Goal: Task Accomplishment & Management: Use online tool/utility

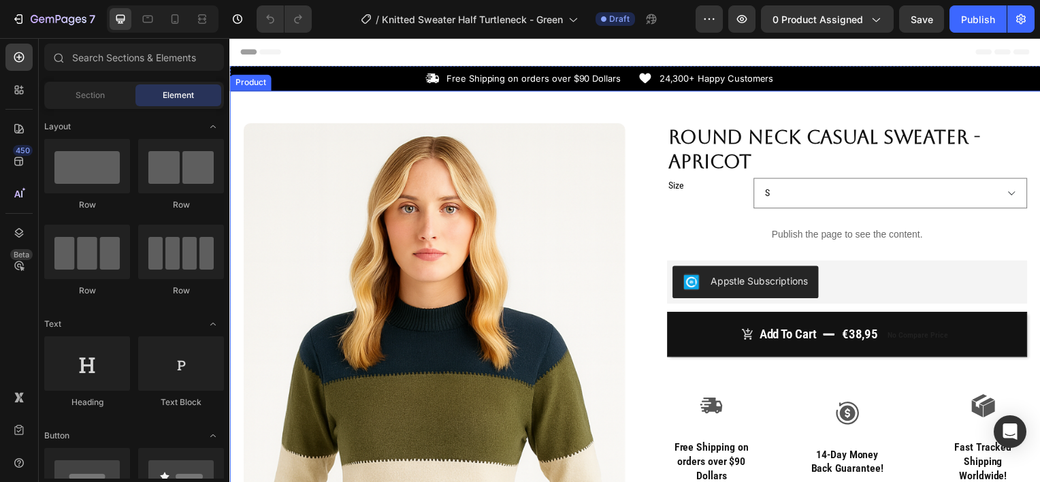
click at [393, 112] on div "Product Images Row Round Neck Casual Sweater - Apricot Product Title Size S M L…" at bounding box center [637, 460] width 816 height 739
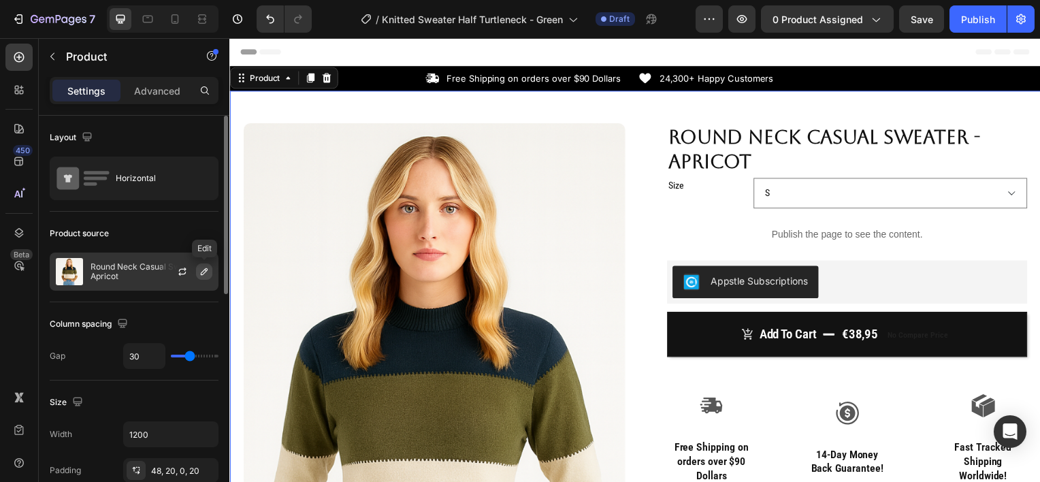
click at [205, 271] on icon "button" at bounding box center [204, 271] width 7 height 7
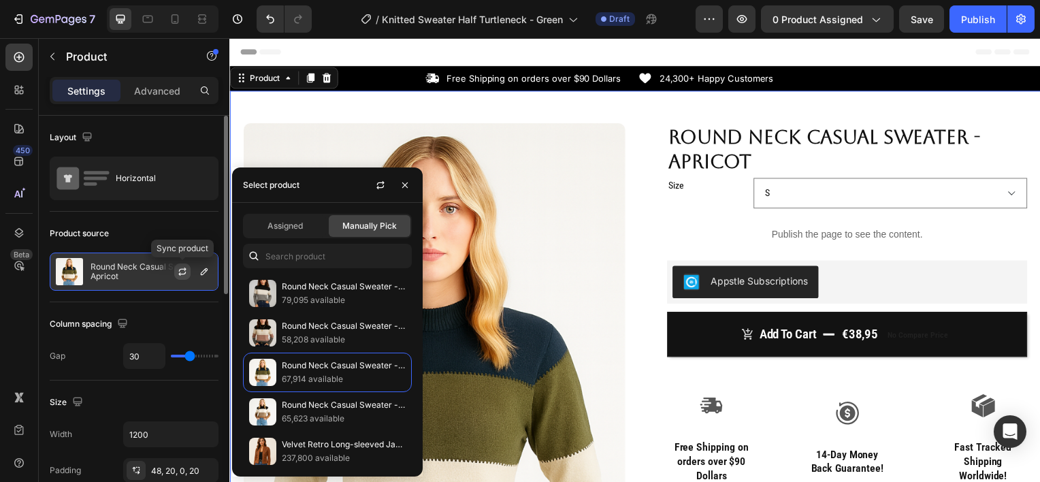
click at [180, 270] on icon "button" at bounding box center [182, 271] width 11 height 11
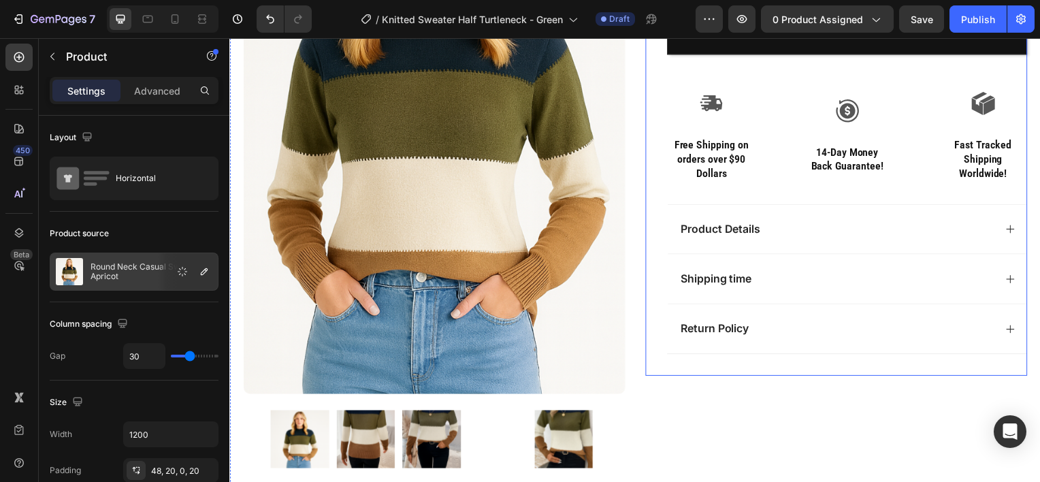
scroll to position [307, 0]
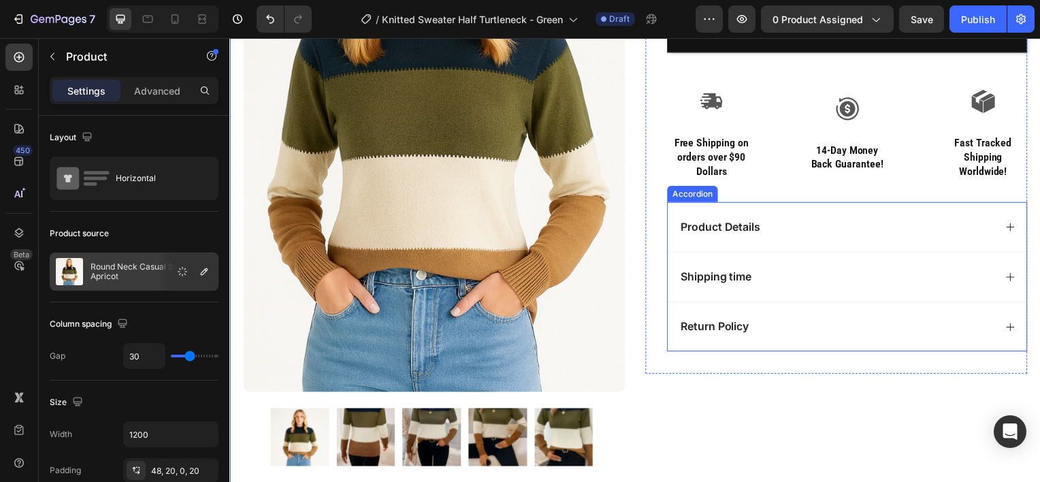
click at [781, 220] on div "Product Details" at bounding box center [840, 228] width 318 height 18
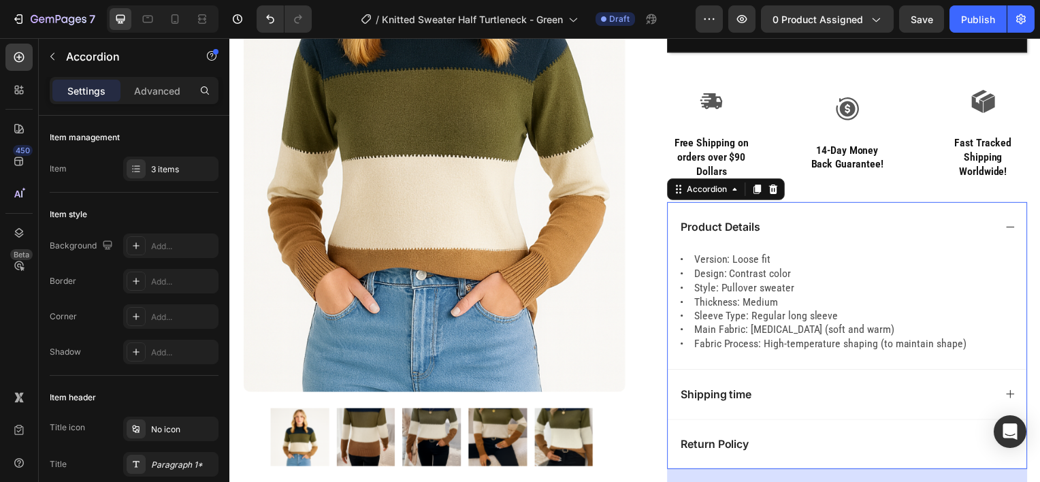
click at [880, 332] on p "• Version: Loose fit • Design: Contrast color • Style: Pullover sweater • Thick…" at bounding box center [853, 303] width 342 height 99
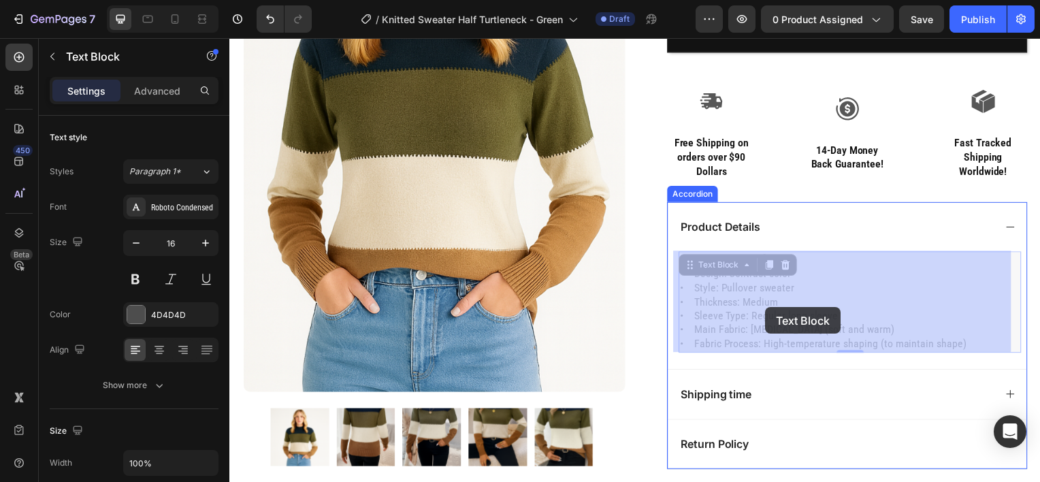
drag, startPoint x: 958, startPoint y: 339, endPoint x: 774, endPoint y: 310, distance: 186.1
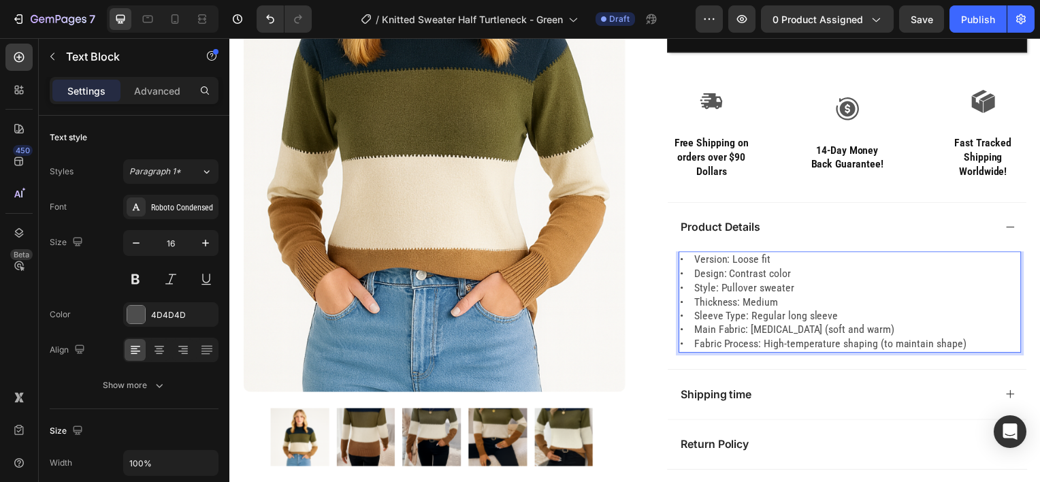
click at [957, 344] on p "• Version: Loose fit • Design: Contrast color • Style: Pullover sweater • Thick…" at bounding box center [853, 303] width 342 height 99
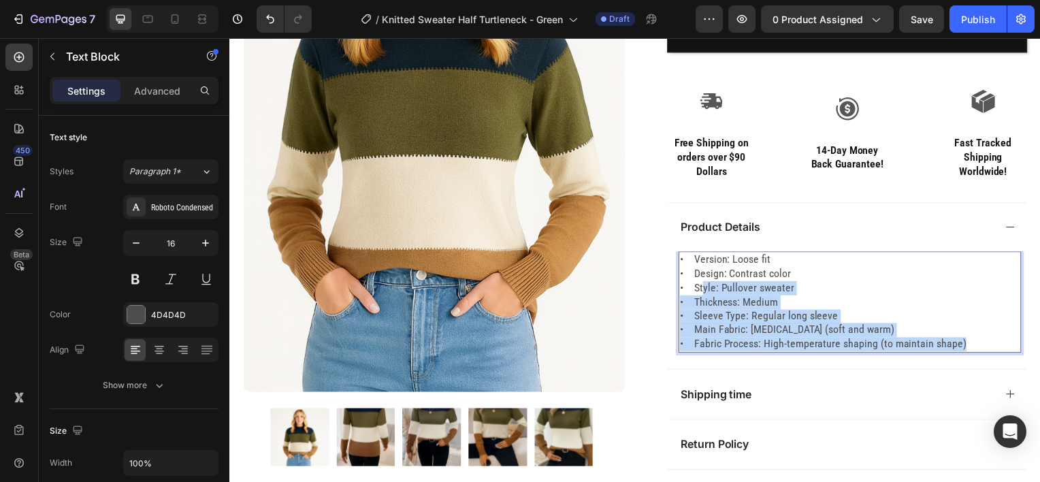
drag, startPoint x: 957, startPoint y: 344, endPoint x: 699, endPoint y: 284, distance: 265.5
click at [699, 284] on p "• Version: Loose fit • Design: Contrast color • Style: Pullover sweater • Thick…" at bounding box center [853, 303] width 342 height 99
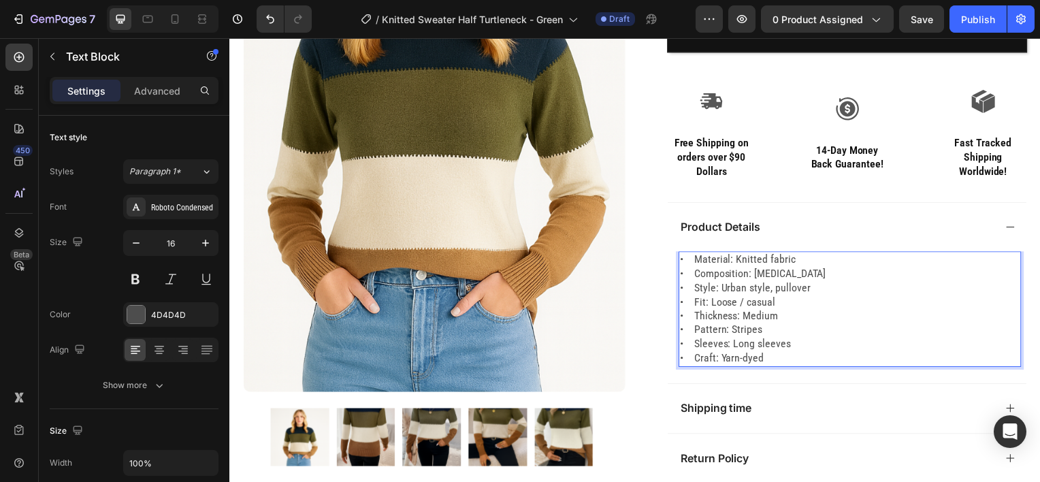
click at [689, 277] on p "• Material: Knitted fabric • Composition: Acrylic fiber • Style: Urban style, p…" at bounding box center [853, 310] width 342 height 113
click at [683, 289] on p "• Material: Knitted fabric • Composition: Acrylic fiber • Style: Urban style, p…" at bounding box center [853, 310] width 342 height 113
click at [686, 291] on p "• Material: Knitted fabric • Composition: Acrylic fiber • Style: Urban style, p…" at bounding box center [853, 310] width 342 height 113
click at [686, 305] on p "• Material: Knitted fabric • Composition: Acrylic fiber • Style: Urban style, p…" at bounding box center [853, 310] width 342 height 113
click at [689, 319] on p "• Material: Knitted fabric • Composition: Acrylic fiber • Style: Urban style, p…" at bounding box center [853, 310] width 342 height 113
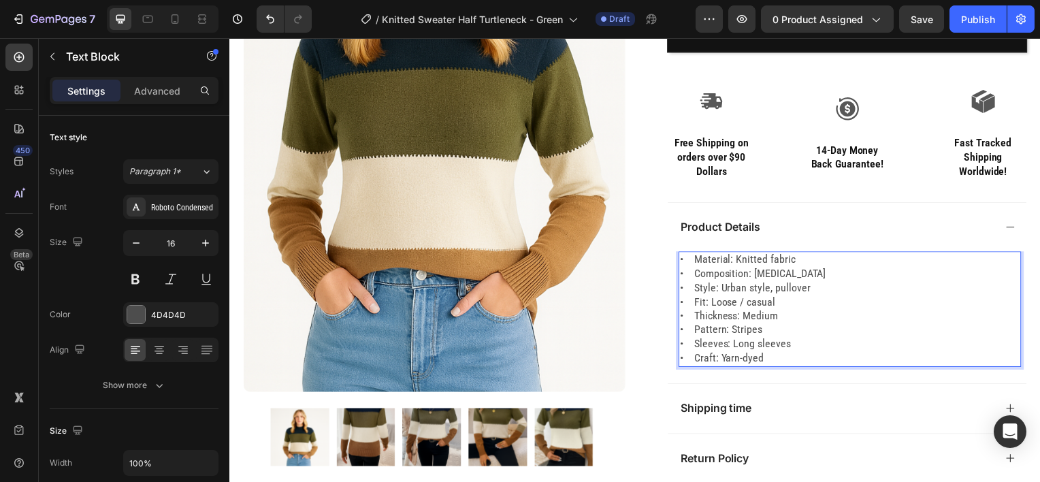
click at [687, 329] on p "• Material: Knitted fabric • Composition: Acrylic fiber • Style: Urban style, p…" at bounding box center [853, 310] width 342 height 113
click at [684, 342] on p "• Material: Knitted fabric • Composition: Acrylic fiber • Style: Urban style, p…" at bounding box center [853, 310] width 342 height 113
click at [688, 347] on p "• Material: Knitted fabric • Composition: Acrylic fiber • Style: Urban style, p…" at bounding box center [853, 310] width 342 height 113
click at [688, 359] on p "• Material: Knitted fabric • Composition: Acrylic fiber • Style: Urban style, p…" at bounding box center [853, 310] width 342 height 113
click at [691, 359] on p "• Material: Knitted fabric • Composition: Acrylic fiber • Style: Urban style, p…" at bounding box center [853, 310] width 342 height 113
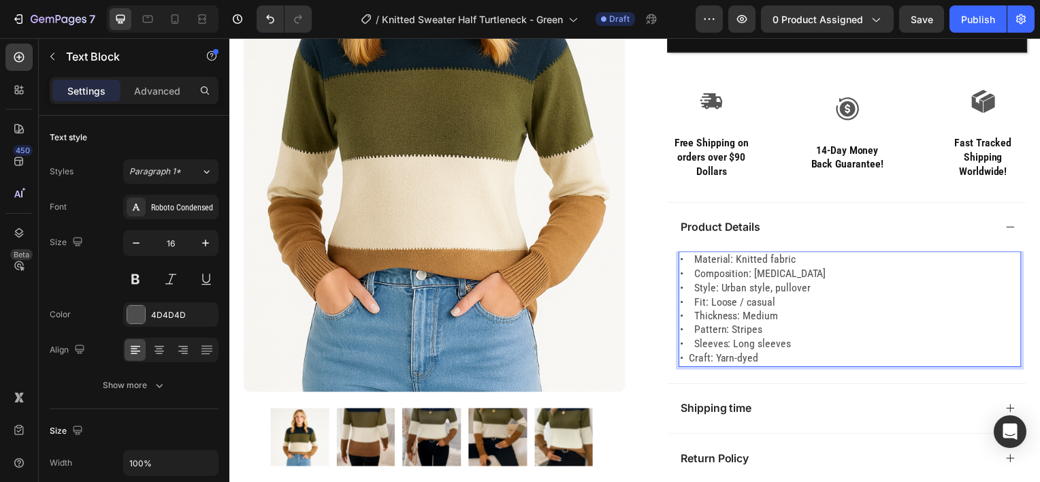
click at [690, 339] on p "• Material: Knitted fabric • Composition: Acrylic fiber • Style: Urban style, p…" at bounding box center [853, 310] width 342 height 113
click at [691, 334] on p "• Material: Knitted fabric • Composition: Acrylic fiber • Style: Urban style, p…" at bounding box center [853, 310] width 342 height 113
click at [691, 320] on p "• Material: Knitted fabric • Composition: Acrylic fiber • Style: Urban style, p…" at bounding box center [853, 310] width 342 height 113
click at [689, 303] on p "• Material: Knitted fabric • Composition: Acrylic fiber • Style: Urban style, p…" at bounding box center [853, 310] width 342 height 113
click at [689, 292] on p "• Material: Knitted fabric • Composition: Acrylic fiber • Style: Urban style, p…" at bounding box center [853, 310] width 342 height 113
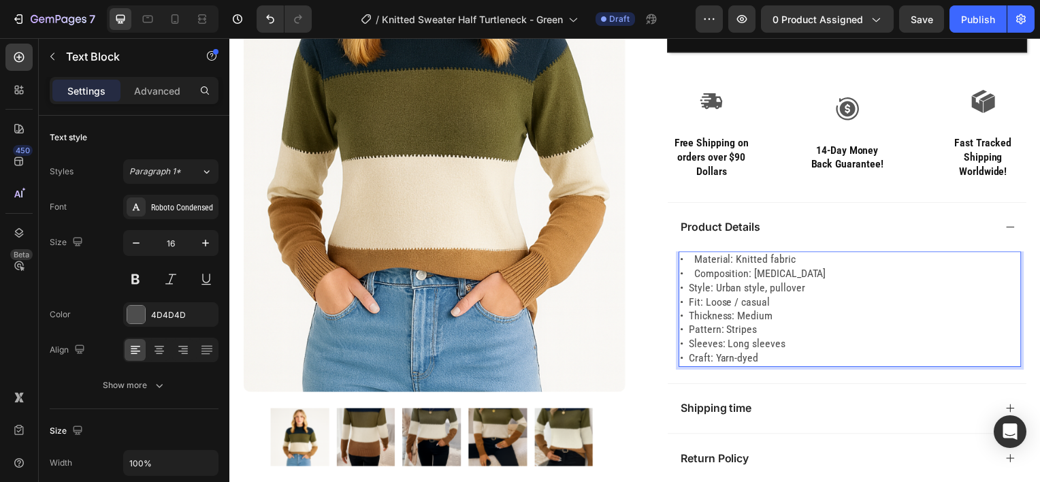
click at [690, 274] on p "• Material: Knitted fabric • Composition: Acrylic fiber • Style: Urban style, p…" at bounding box center [853, 310] width 342 height 113
click at [691, 264] on p "• Material: Knitted fabric • Composition: [MEDICAL_DATA] • Style: Urban style, …" at bounding box center [853, 310] width 342 height 113
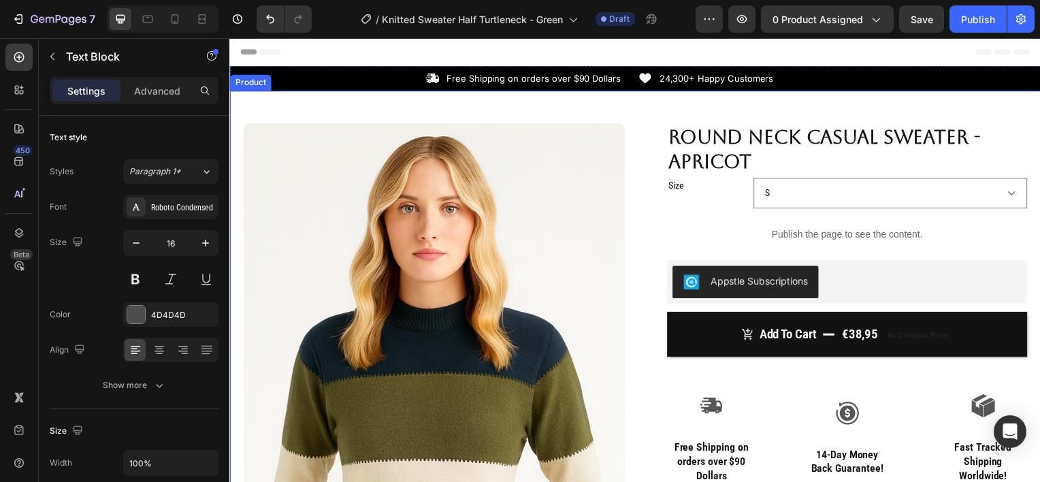
click at [407, 105] on div "Product Images Row Round Neck Casual Sweater - Apricot Product Title Size S M L…" at bounding box center [637, 460] width 816 height 739
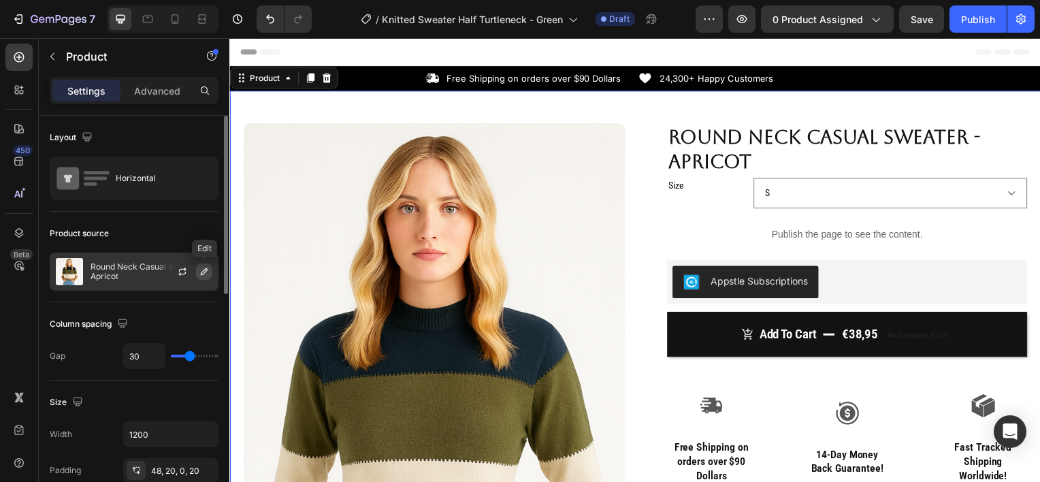
click at [206, 268] on icon "button" at bounding box center [204, 271] width 7 height 7
click at [182, 230] on div "Product source" at bounding box center [134, 233] width 169 height 22
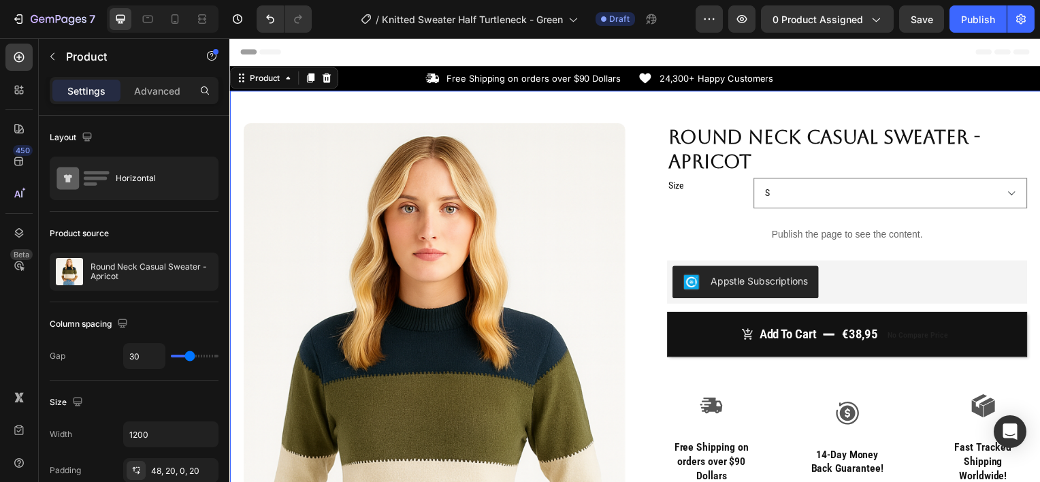
click at [490, 102] on div "Product Images Row Round Neck Casual Sweater - Apricot Product Title Size S M L…" at bounding box center [637, 460] width 816 height 739
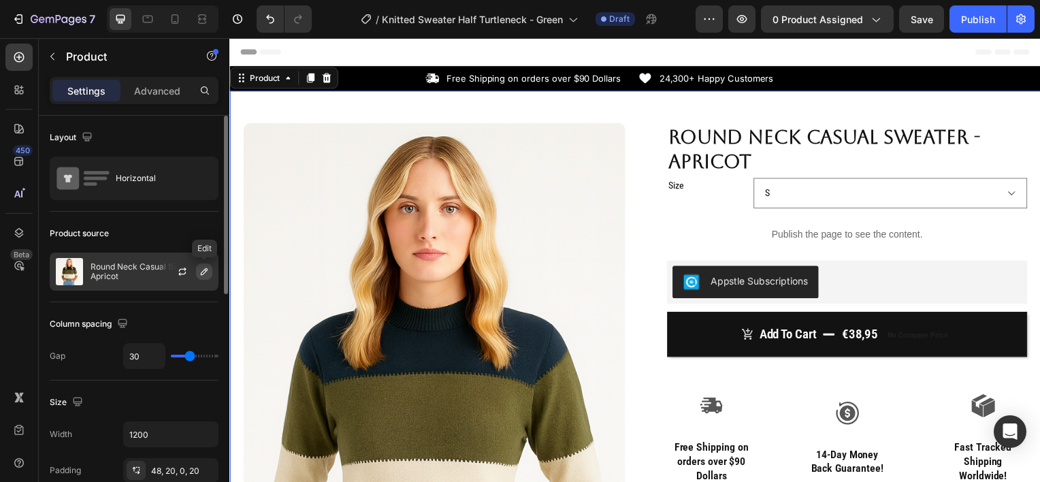
click at [199, 270] on icon "button" at bounding box center [204, 271] width 11 height 11
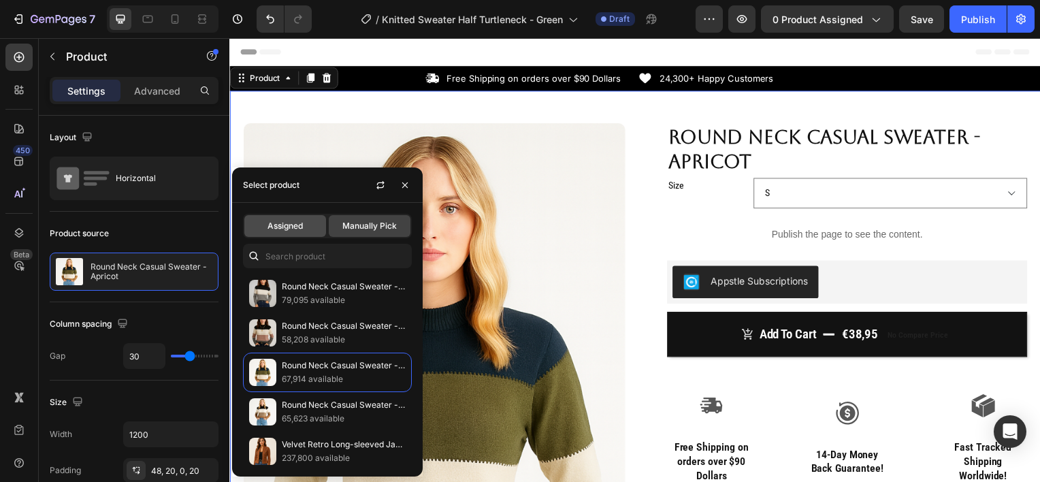
click at [288, 224] on span "Assigned" at bounding box center [284, 226] width 35 height 12
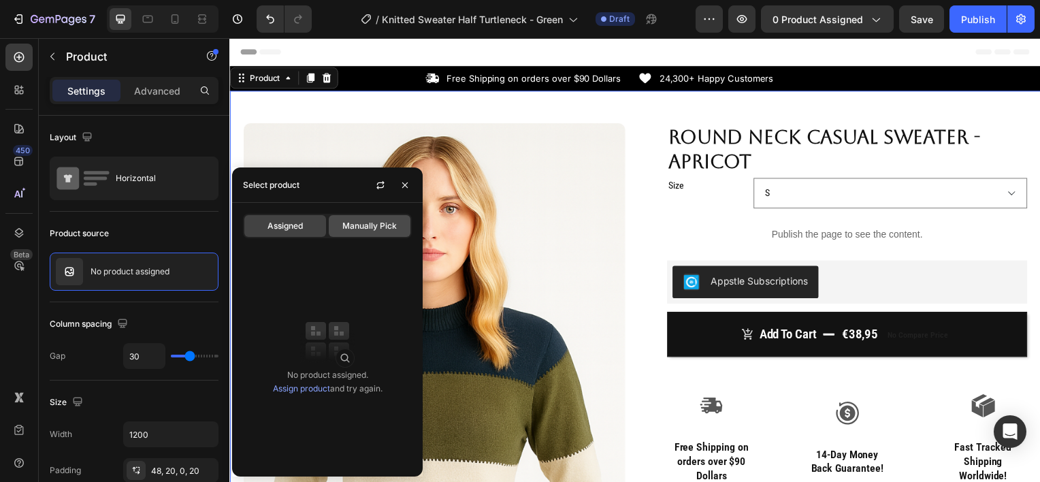
click at [370, 220] on span "Manually Pick" at bounding box center [369, 226] width 54 height 12
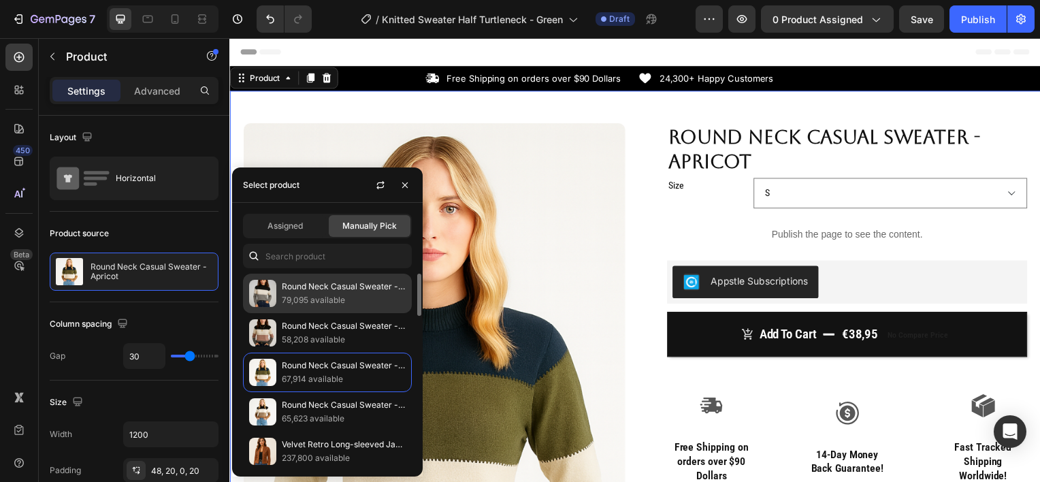
click at [303, 286] on p "Round Neck Casual Sweater - Gray" at bounding box center [344, 287] width 124 height 14
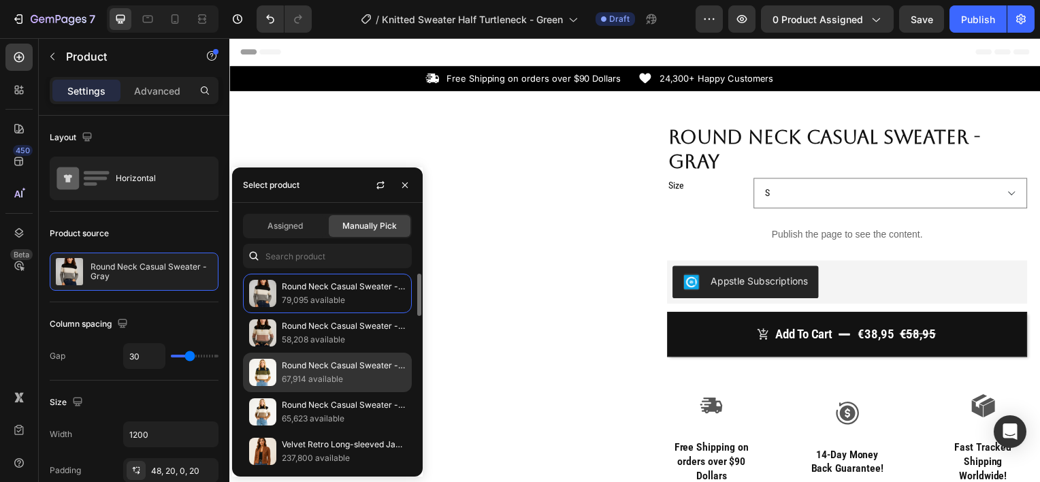
click at [310, 372] on p "67,914 available" at bounding box center [344, 379] width 124 height 14
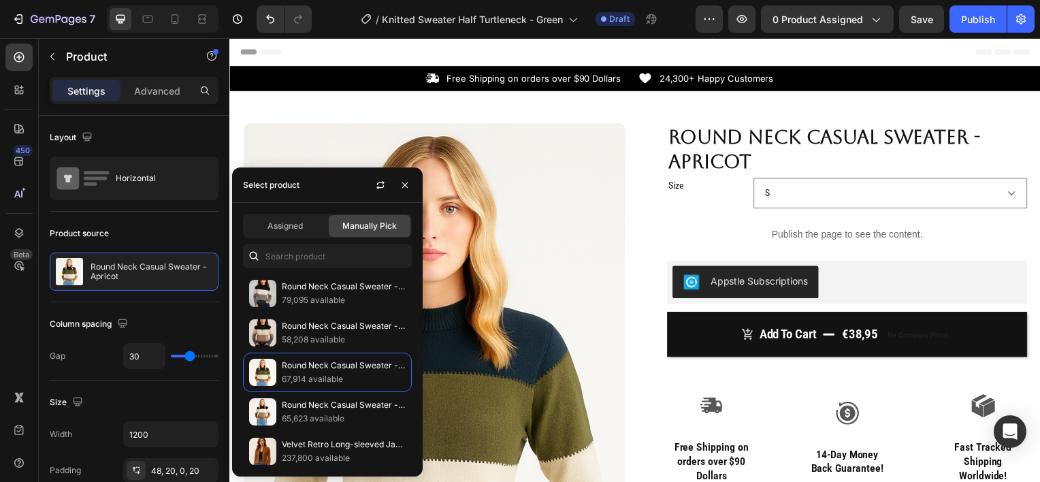
click at [738, 103] on div "Product Images Row Round Neck Casual Sweater - Apricot Product Title Size S M L…" at bounding box center [637, 460] width 816 height 739
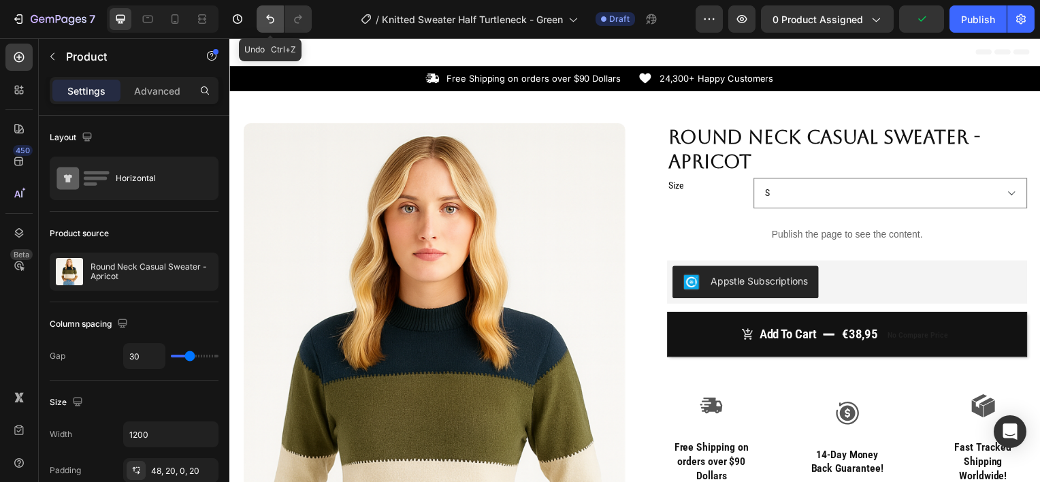
click at [265, 24] on icon "Undo/Redo" at bounding box center [270, 19] width 14 height 14
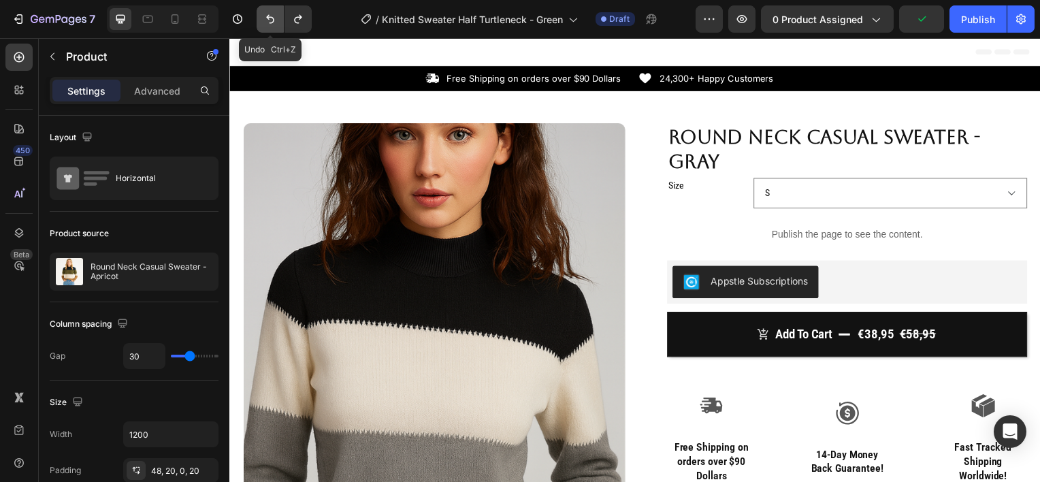
click at [265, 24] on icon "Undo/Redo" at bounding box center [270, 19] width 14 height 14
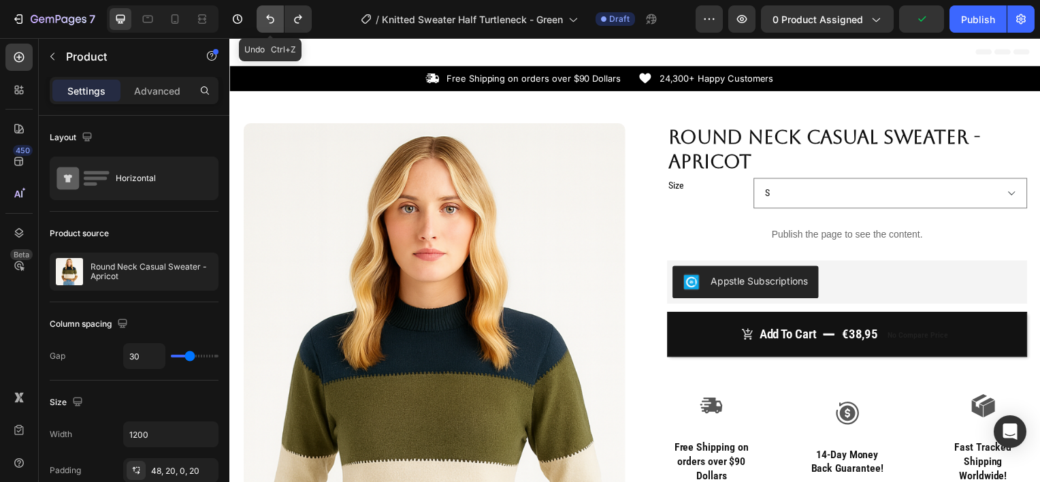
click at [265, 24] on icon "Undo/Redo" at bounding box center [270, 19] width 14 height 14
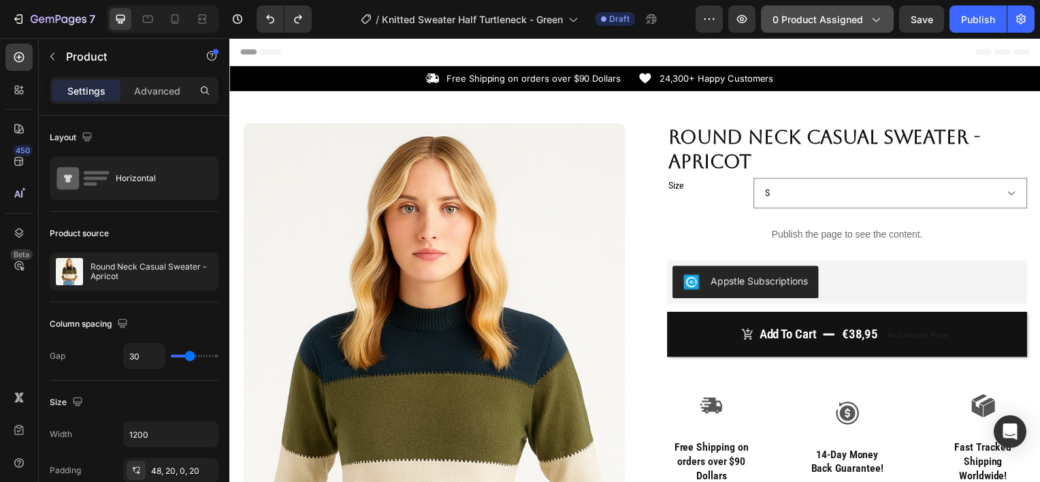
click at [835, 15] on span "0 product assigned" at bounding box center [817, 19] width 90 height 14
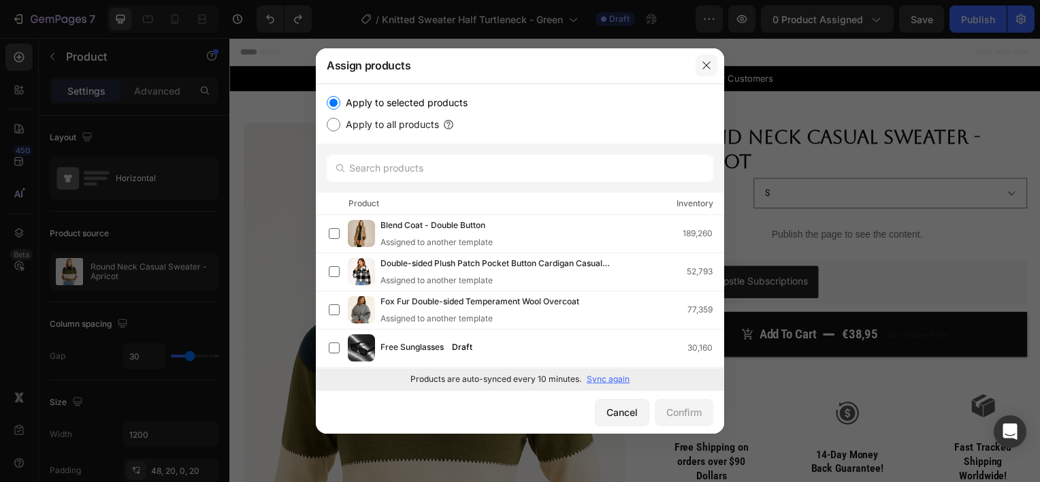
click at [705, 69] on icon "button" at bounding box center [706, 65] width 11 height 11
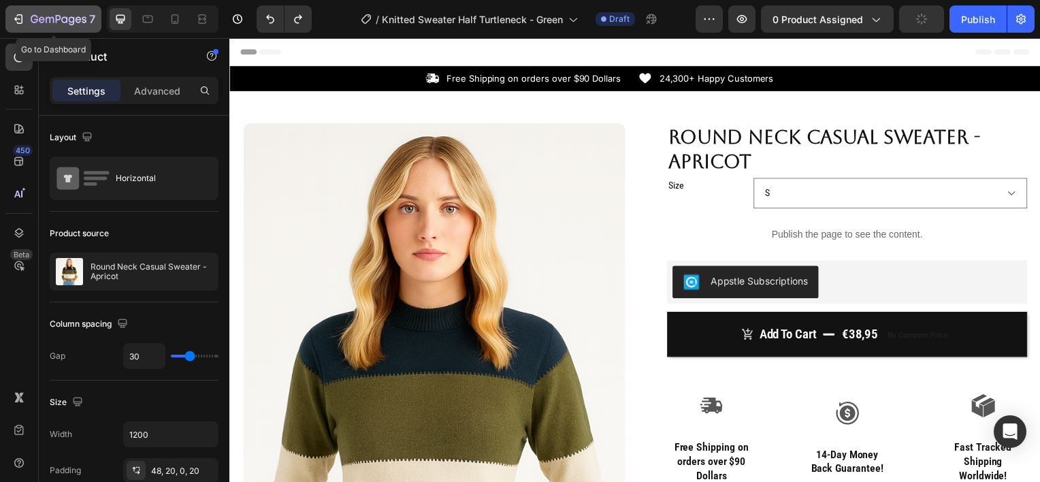
click at [22, 22] on icon "button" at bounding box center [20, 19] width 6 height 10
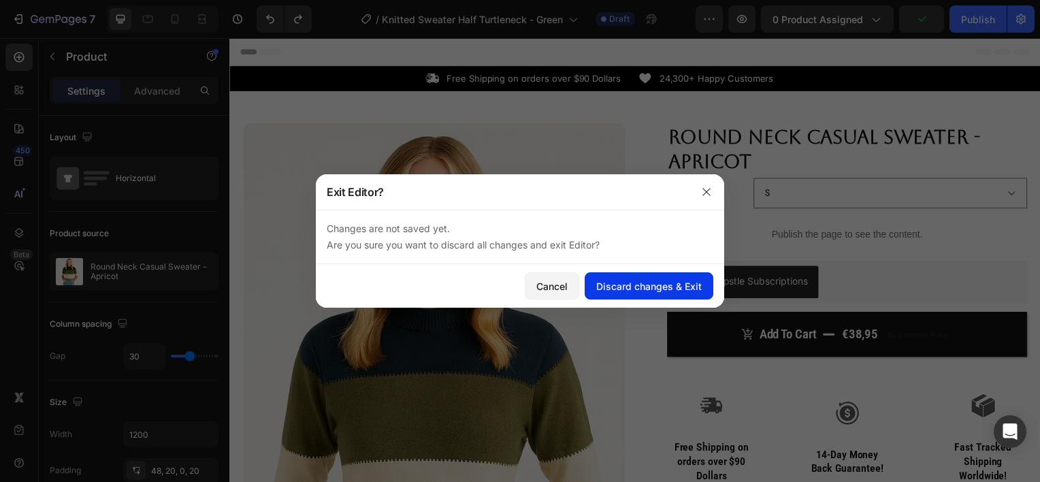
click at [648, 279] on div "Discard changes & Exit" at bounding box center [648, 286] width 105 height 14
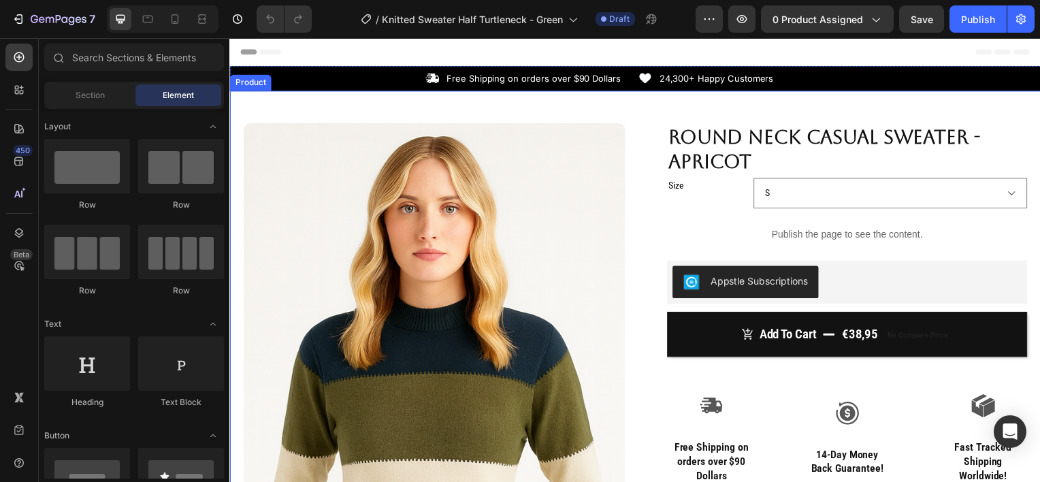
click at [319, 106] on div "Product Images Row Round Neck Casual Sweater - Apricot Product Title Size S M L…" at bounding box center [637, 460] width 816 height 739
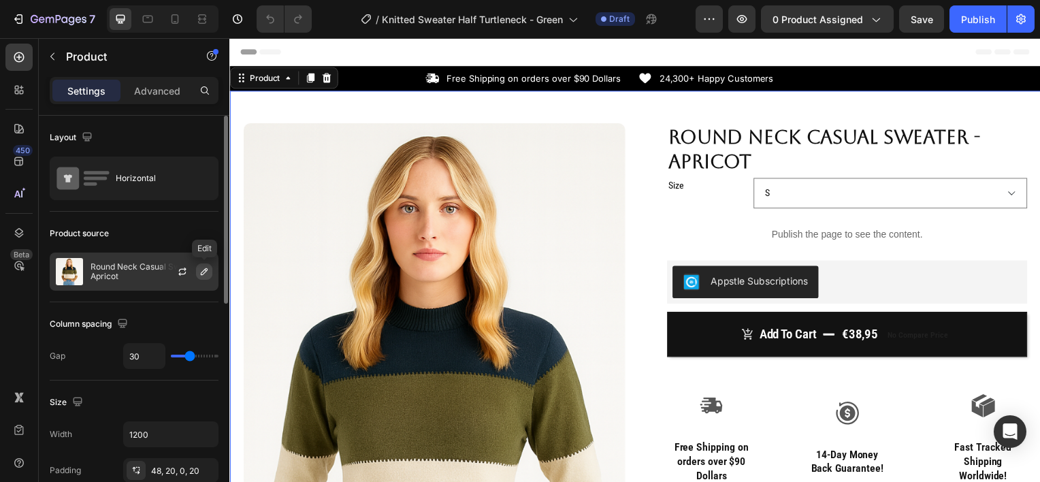
click at [210, 276] on button "button" at bounding box center [204, 271] width 16 height 16
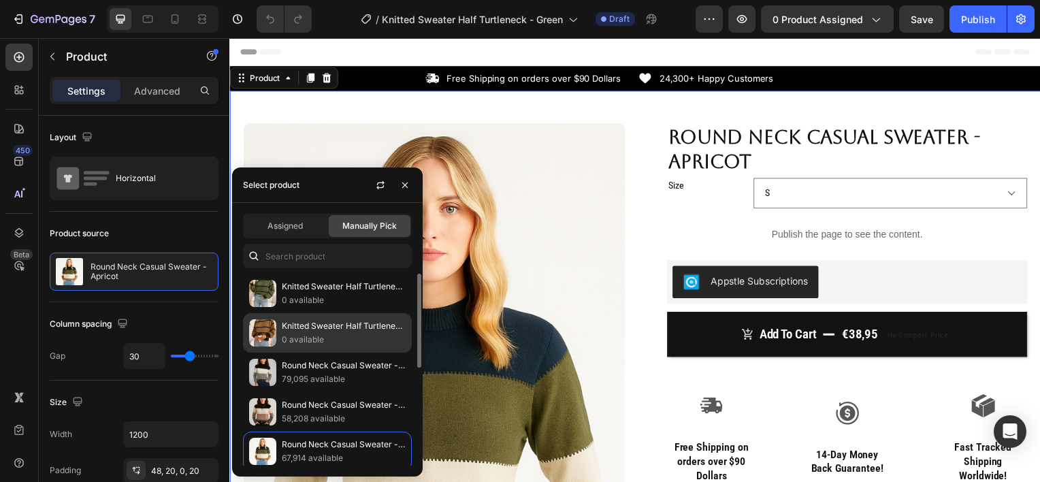
click at [339, 316] on div "Knitted Sweater Half Turtleneck - Khaki 0 available" at bounding box center [327, 332] width 169 height 39
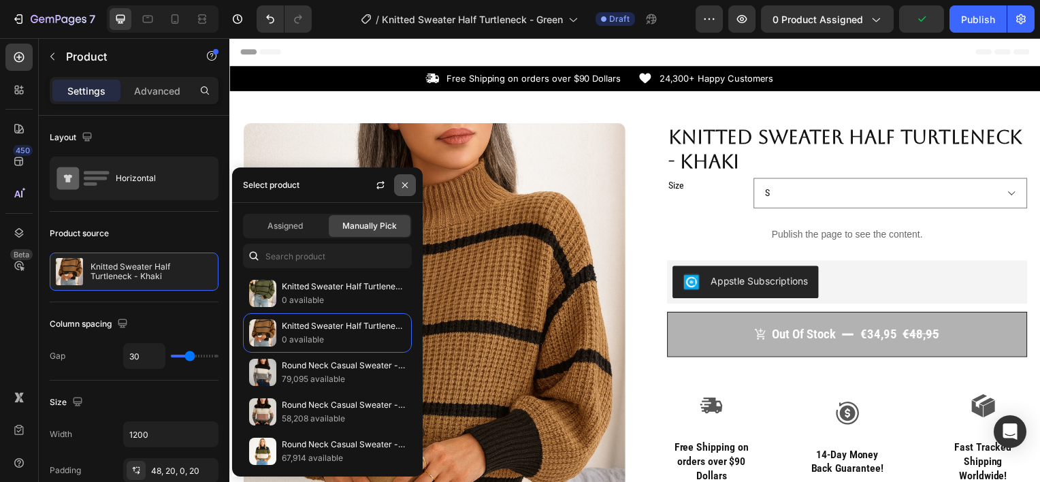
click at [401, 188] on icon "button" at bounding box center [404, 185] width 11 height 11
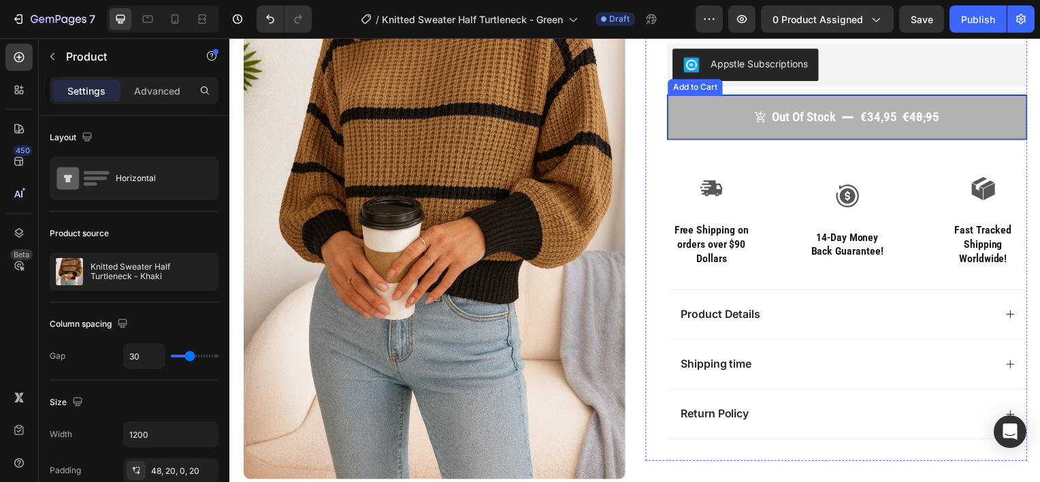
scroll to position [220, 0]
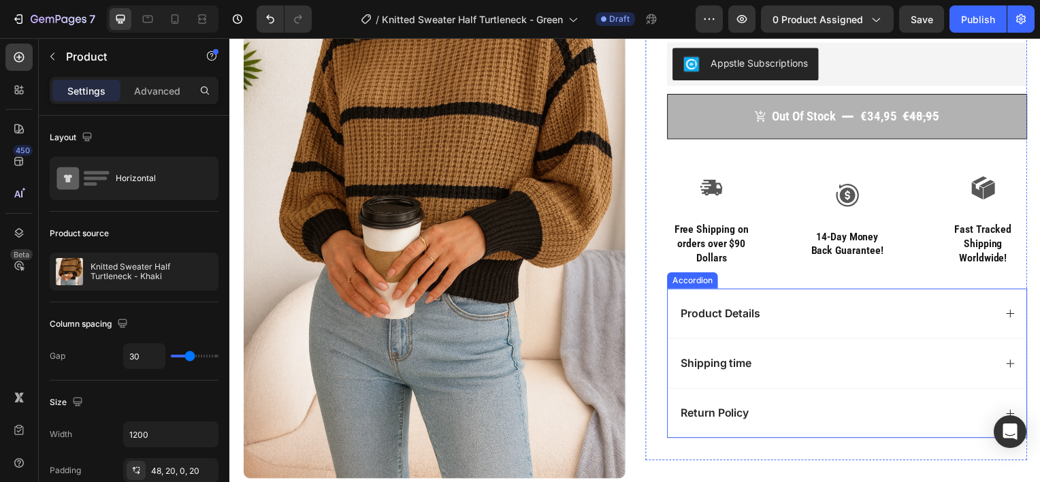
click at [782, 316] on div "Product Details" at bounding box center [840, 315] width 318 height 18
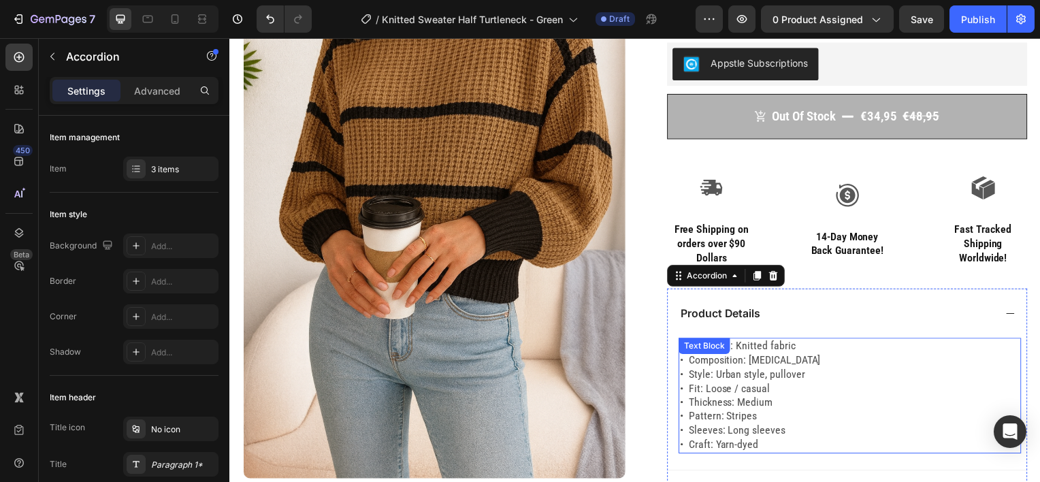
click at [760, 349] on div "• Material: Knitted fabric • Composition: [MEDICAL_DATA] • Style: Urban style, …" at bounding box center [853, 397] width 345 height 116
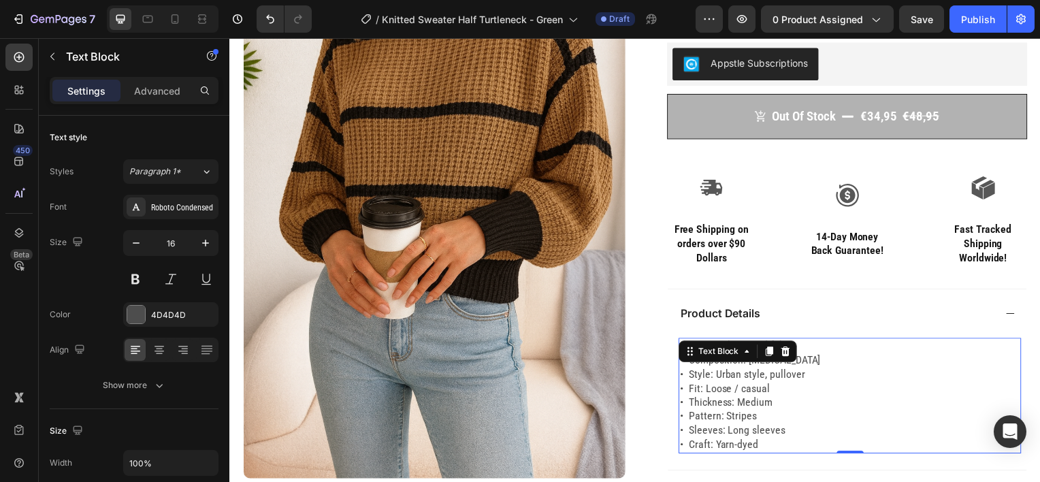
click at [767, 386] on p "• Material: Knitted fabric • Composition: [MEDICAL_DATA] • Style: Urban style, …" at bounding box center [853, 397] width 342 height 113
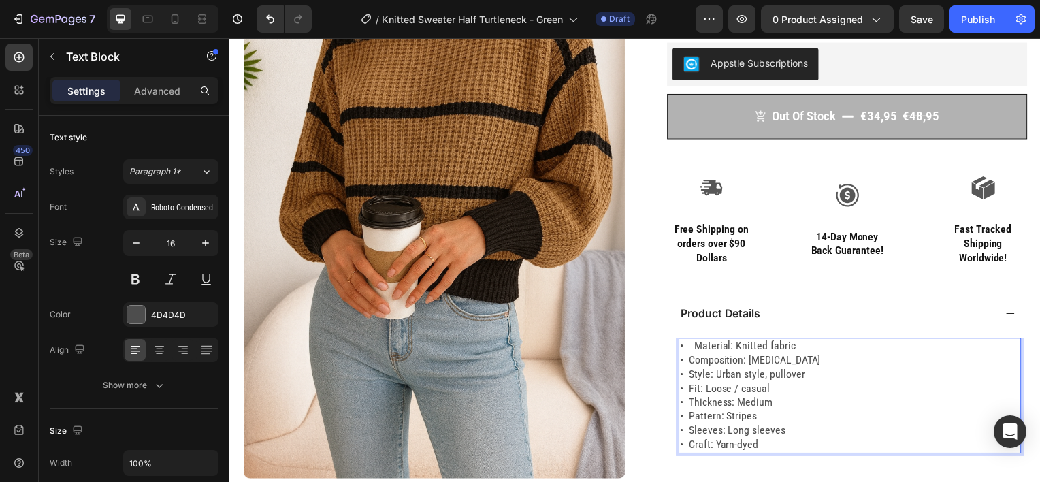
click at [733, 377] on p "• Material: Knitted fabric • Composition: [MEDICAL_DATA] • Style: Urban style, …" at bounding box center [853, 397] width 342 height 113
click at [695, 347] on p "• Material: Knitted fabric • Composition: [MEDICAL_DATA] • Style: Urban style, …" at bounding box center [853, 397] width 342 height 113
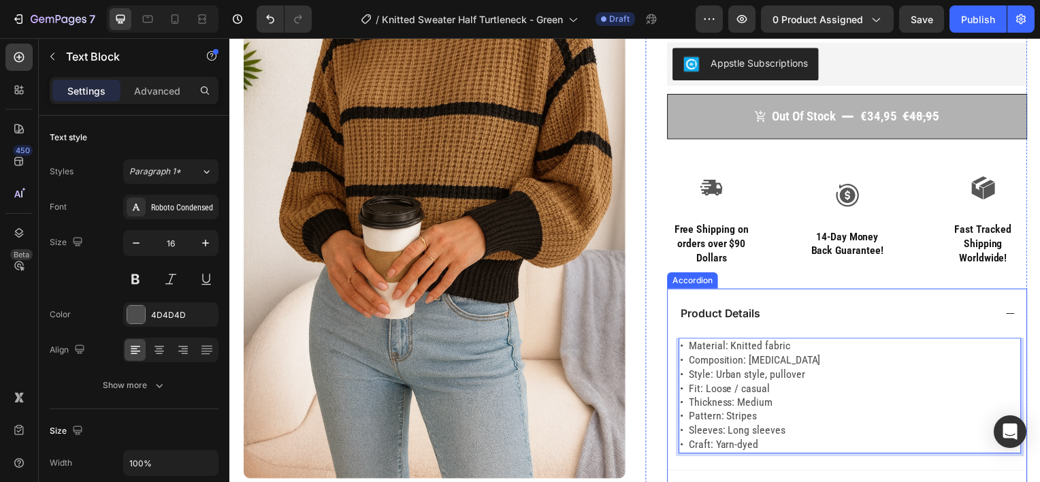
click at [788, 316] on div "Product Details" at bounding box center [840, 315] width 318 height 18
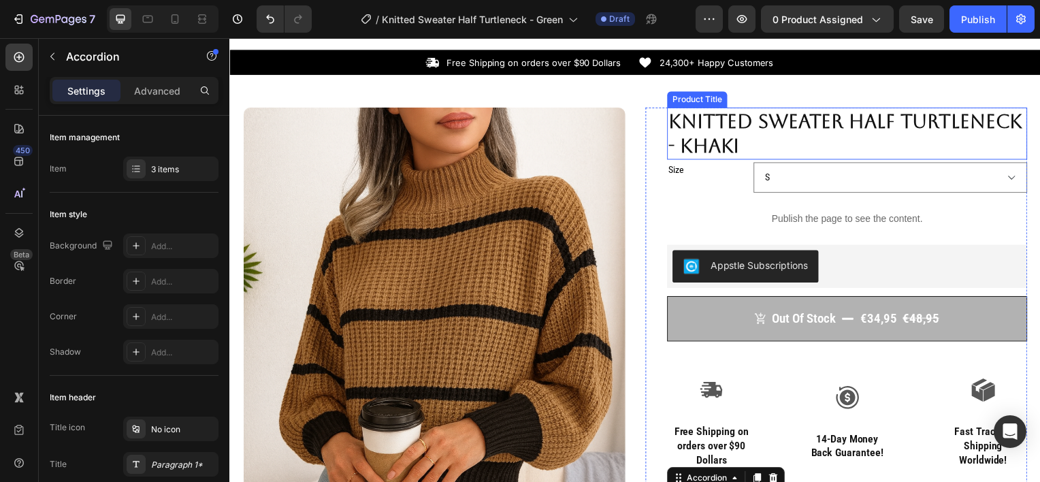
scroll to position [0, 0]
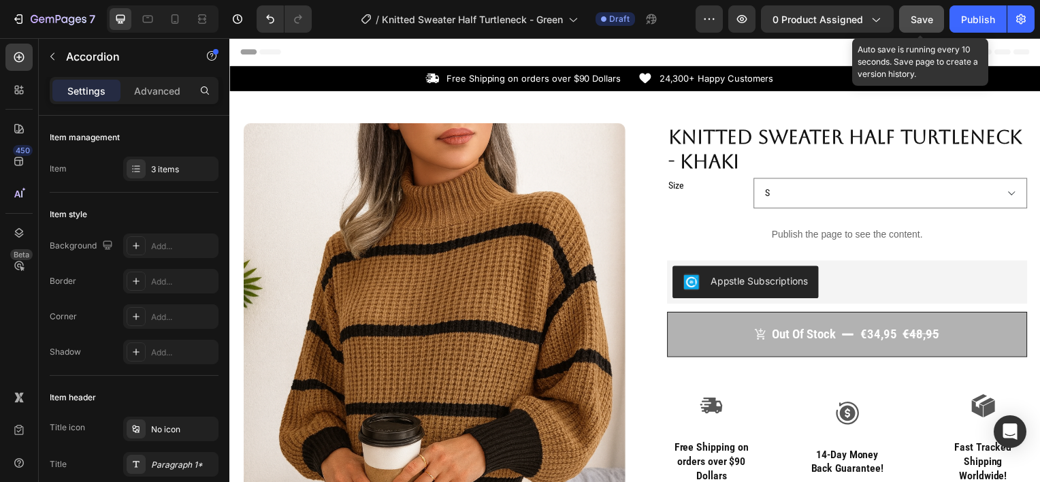
click at [933, 21] on button "Save" at bounding box center [921, 18] width 45 height 27
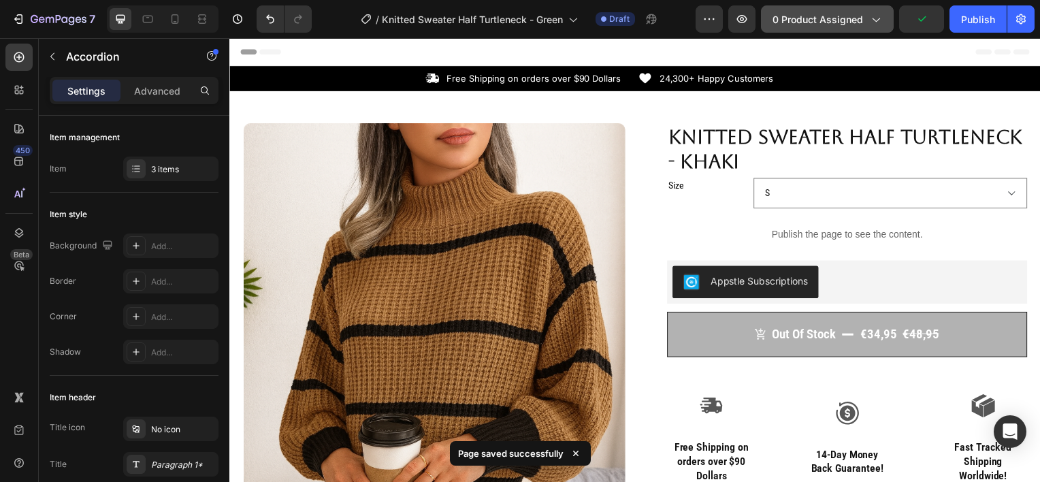
click at [833, 27] on button "0 product assigned" at bounding box center [827, 18] width 133 height 27
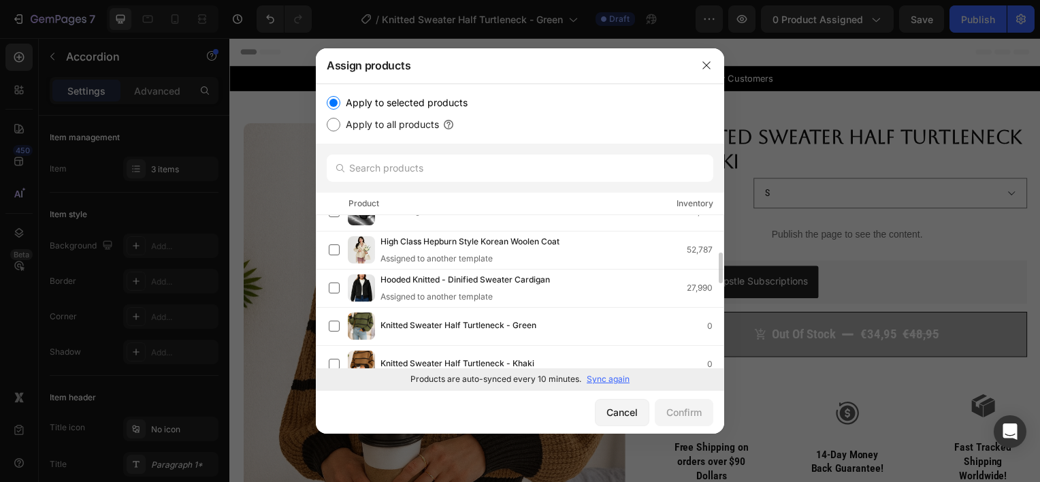
scroll to position [148, 0]
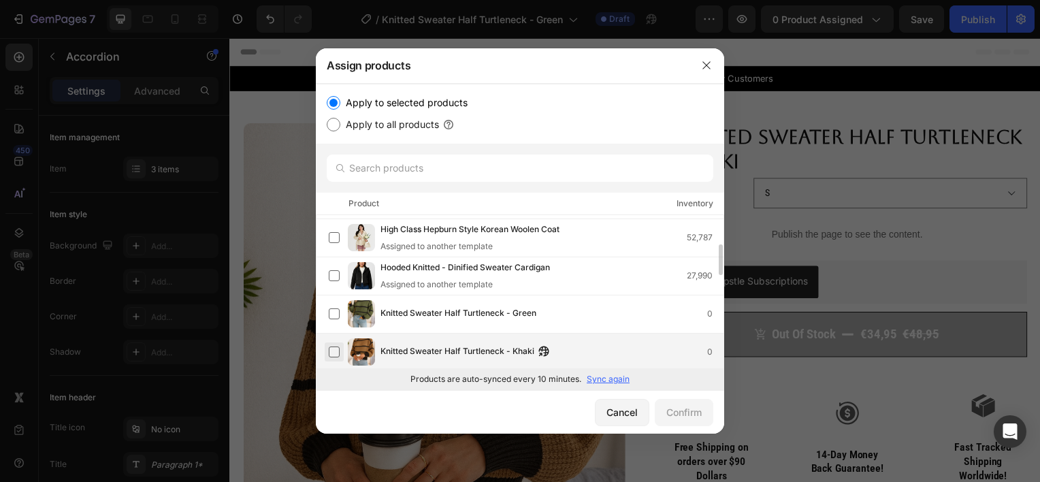
click at [337, 346] on label at bounding box center [334, 351] width 11 height 11
click at [681, 405] on div "Confirm" at bounding box center [683, 412] width 35 height 14
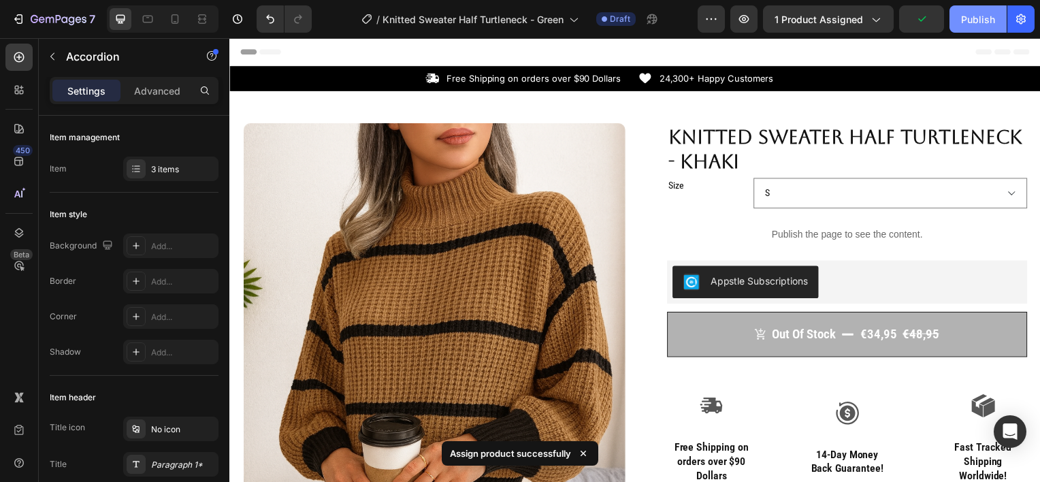
click at [966, 22] on div "Publish" at bounding box center [978, 19] width 34 height 14
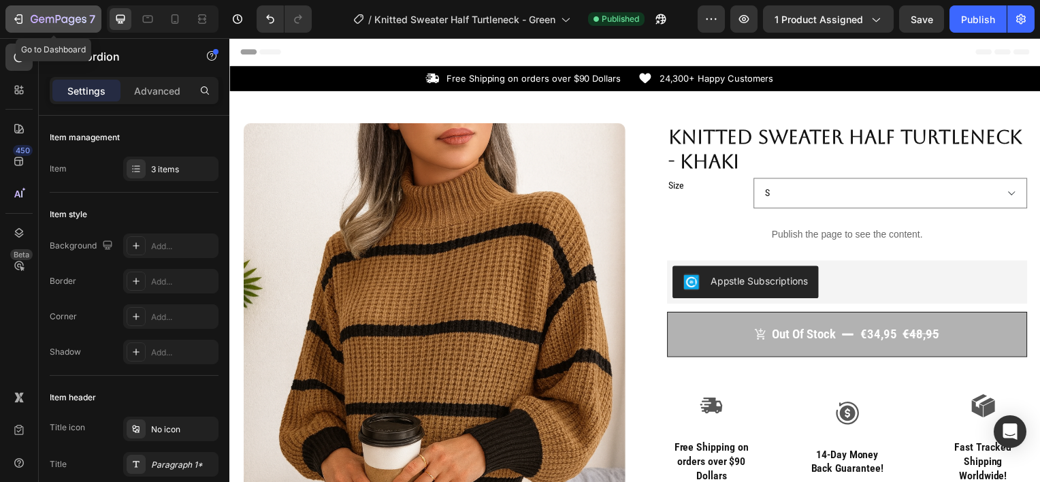
click at [72, 21] on icon "button" at bounding box center [72, 20] width 6 height 9
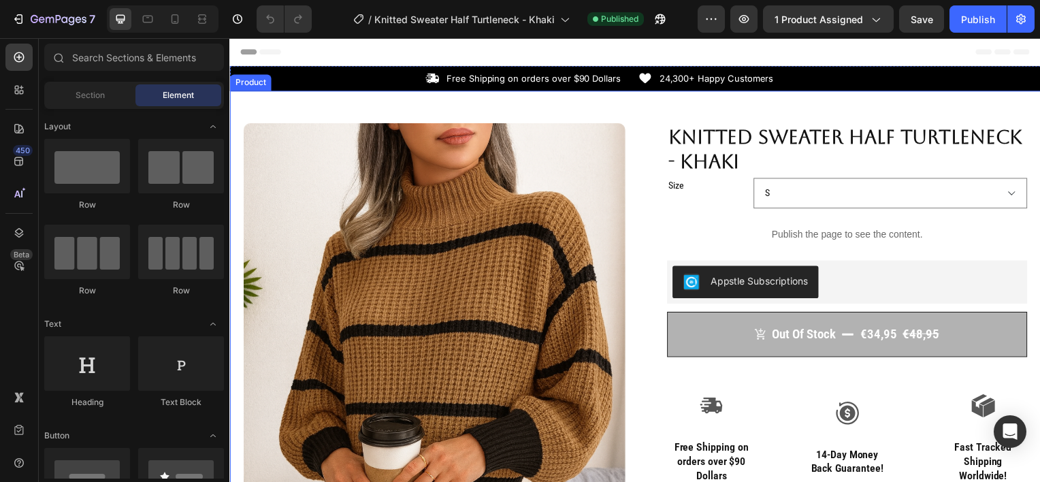
click at [375, 108] on div "Product Images Row Knitted Sweater Half Turtleneck - Khaki Product Title Size S…" at bounding box center [637, 460] width 816 height 739
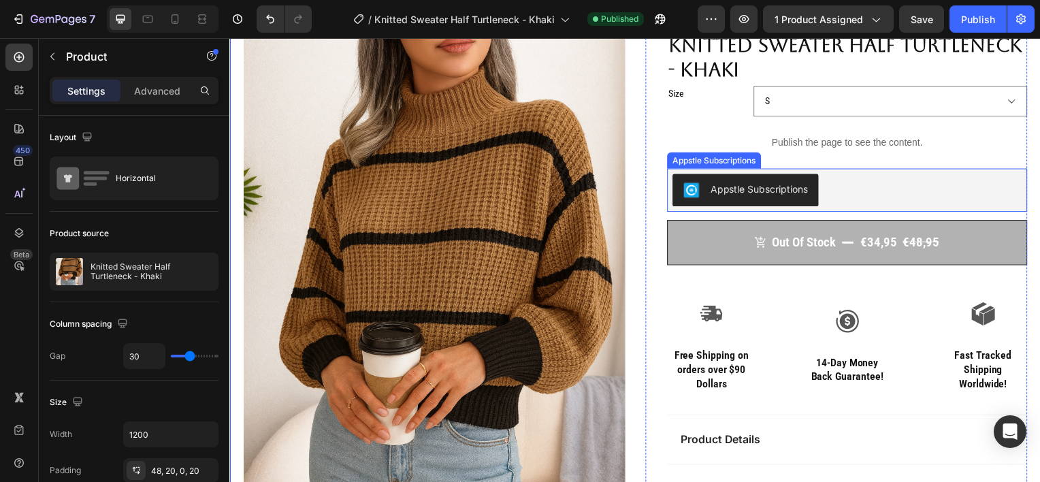
scroll to position [90, 0]
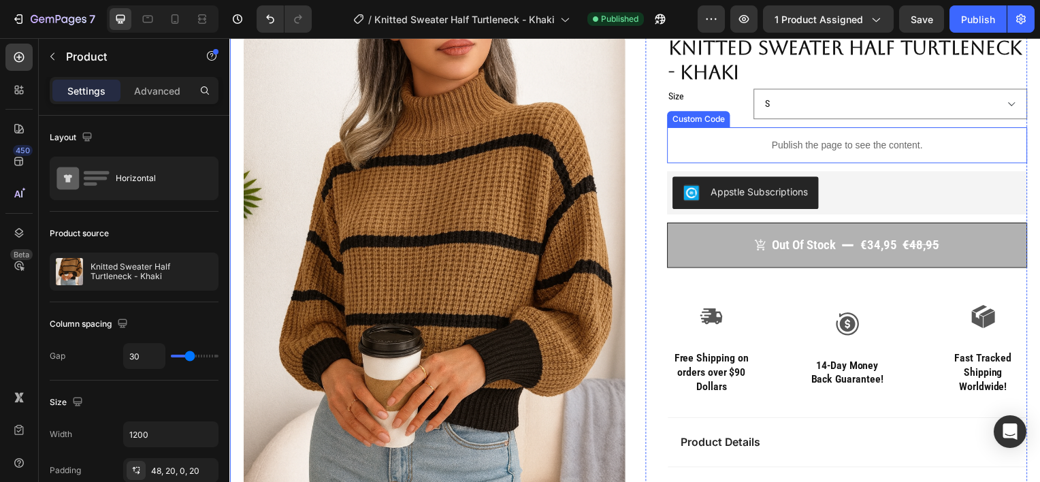
click at [811, 151] on p "Publish the page to see the content." at bounding box center [850, 146] width 363 height 14
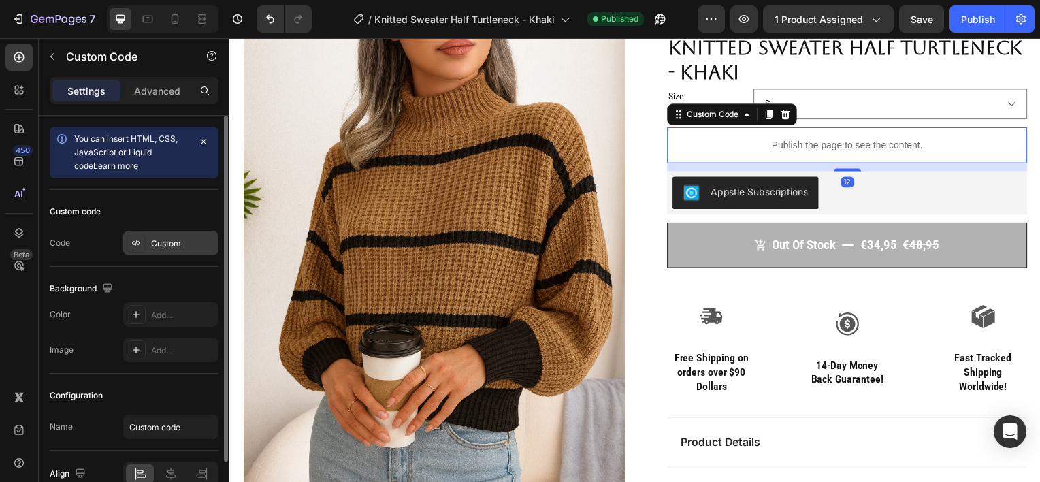
click at [166, 242] on div "Custom" at bounding box center [183, 243] width 64 height 12
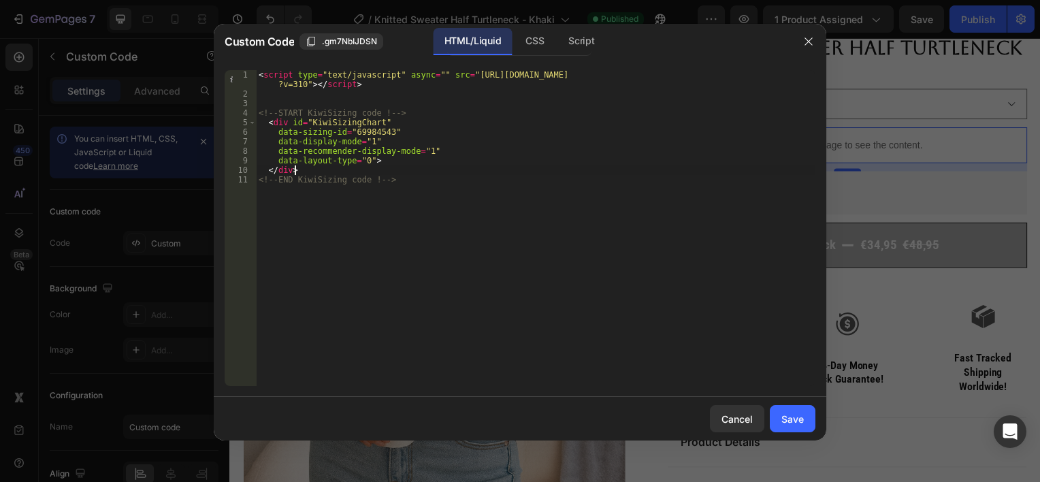
click at [377, 174] on div "< script type = "text/javascript" async = "" src = "https://app.kiwisizing.com/…" at bounding box center [535, 242] width 559 height 344
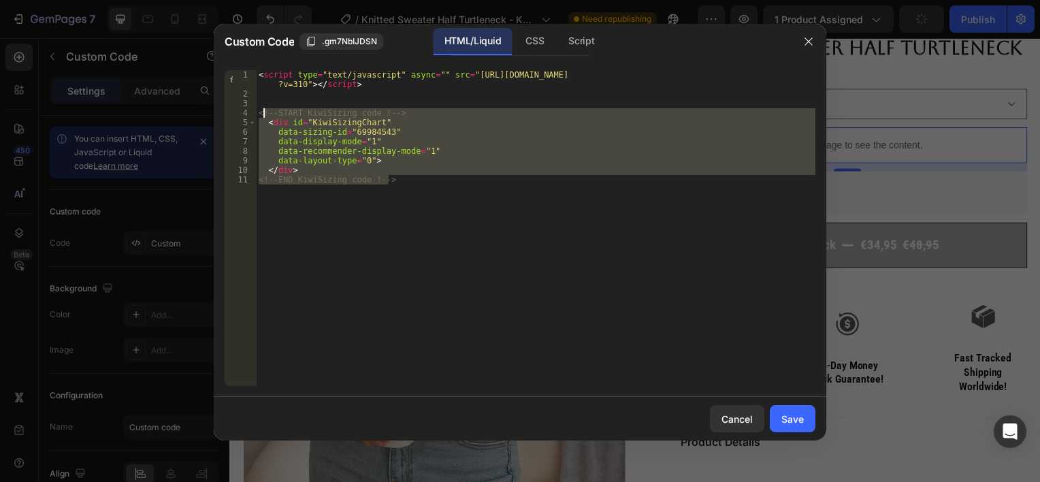
drag, startPoint x: 392, startPoint y: 183, endPoint x: 263, endPoint y: 113, distance: 146.4
click at [263, 113] on div "< script type = "text/javascript" async = "" src = "https://app.kiwisizing.com/…" at bounding box center [535, 242] width 559 height 344
type textarea "<"
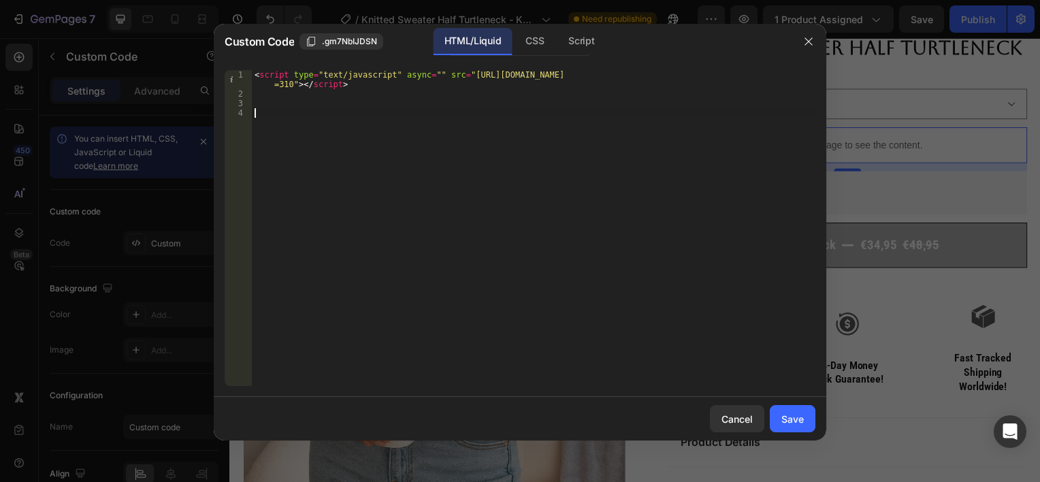
paste textarea "<!-- END KiwiSizing code !-->"
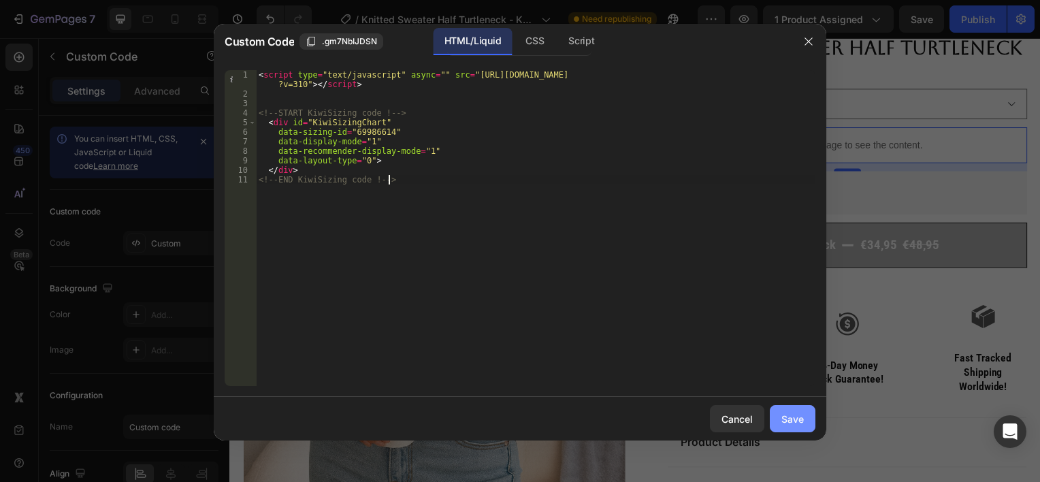
click at [787, 419] on div "Save" at bounding box center [792, 419] width 22 height 14
type textarea "</div> <!-- END KiwiSizing code !-->"
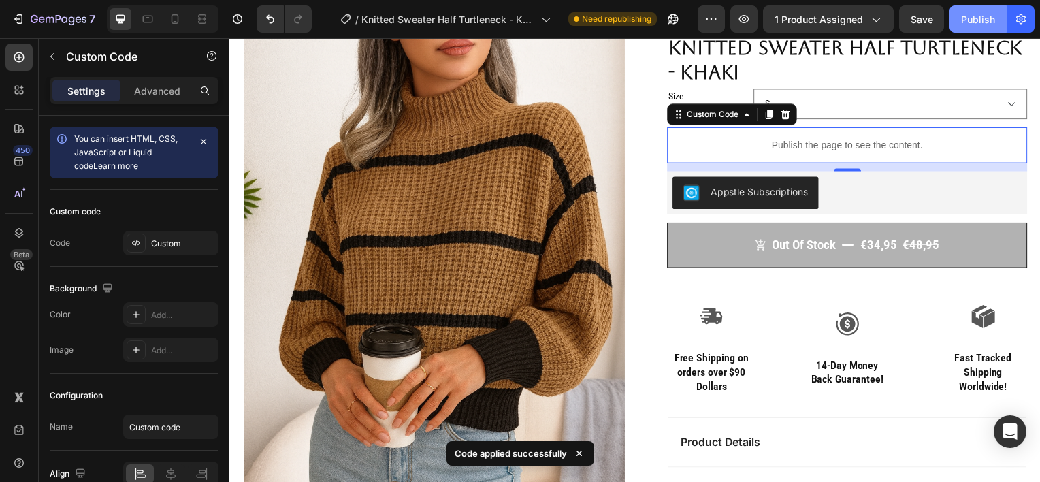
click at [957, 24] on button "Publish" at bounding box center [977, 18] width 57 height 27
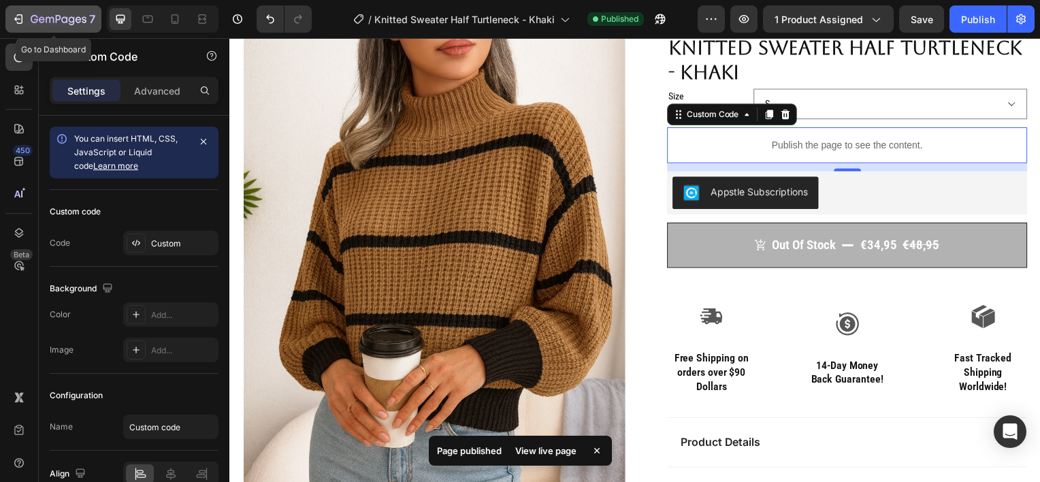
click at [29, 17] on div "7" at bounding box center [54, 19] width 84 height 16
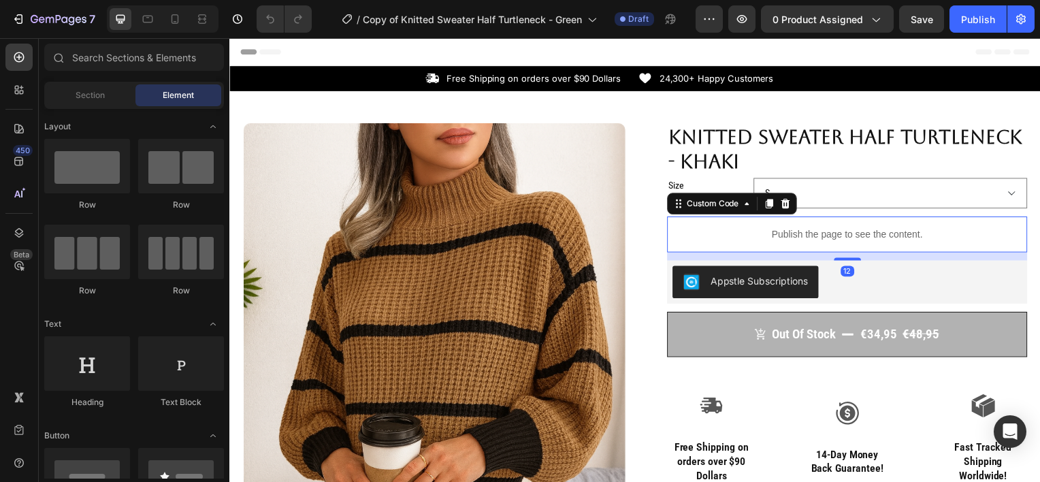
click at [852, 227] on div "Publish the page to see the content." at bounding box center [850, 236] width 363 height 36
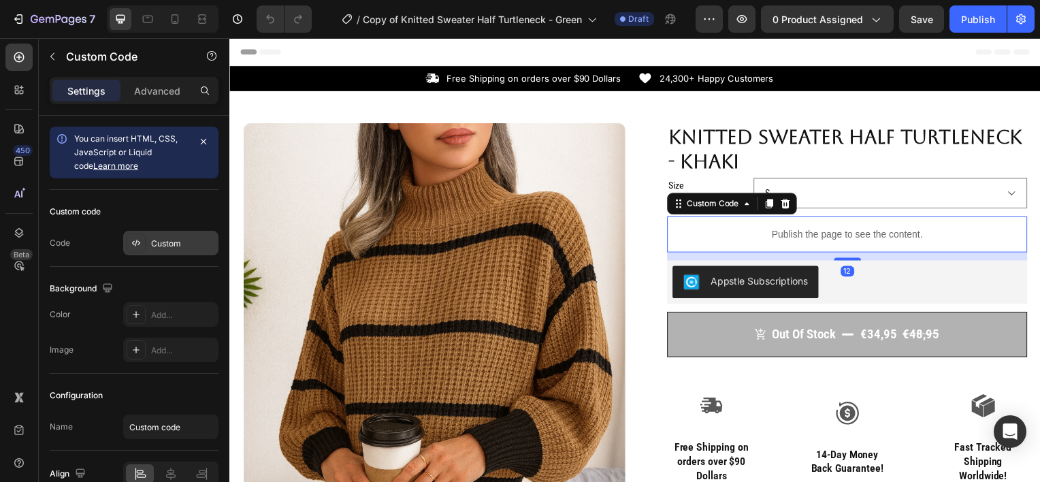
click at [178, 235] on div "Custom" at bounding box center [170, 243] width 95 height 24
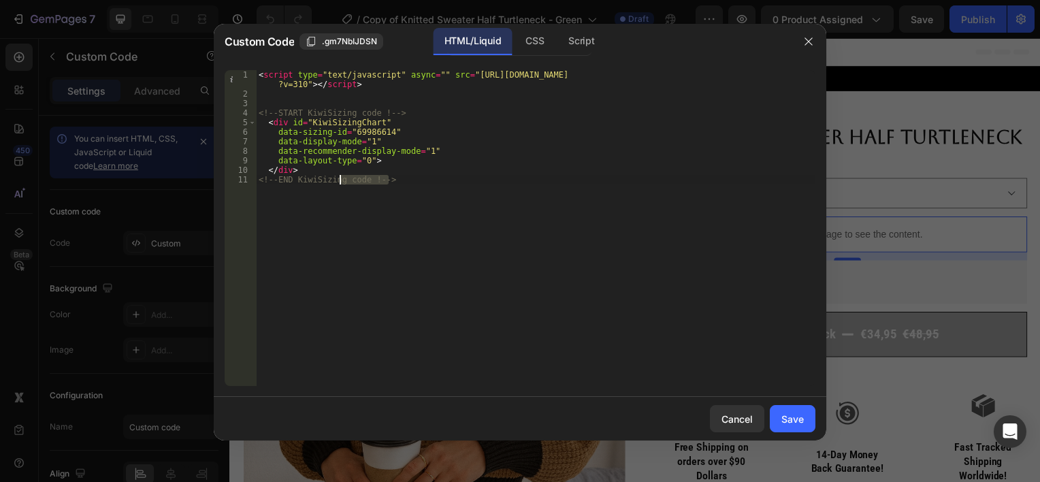
drag, startPoint x: 408, startPoint y: 178, endPoint x: 259, endPoint y: 152, distance: 151.9
click at [259, 152] on div "< script type = "text/javascript" async = "" src = "https://app.kiwisizing.com/…" at bounding box center [535, 242] width 559 height 344
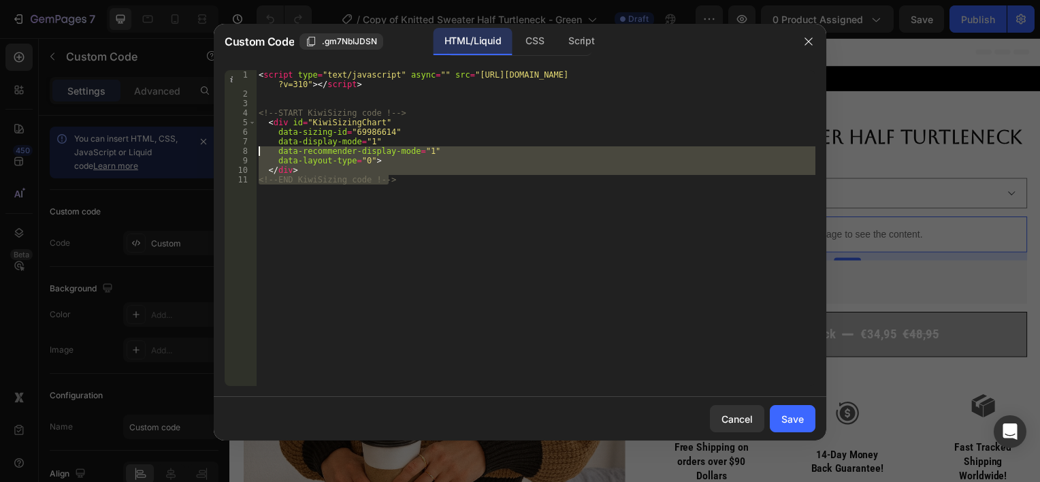
click at [397, 174] on div "< script type = "text/javascript" async = "" src = "https://app.kiwisizing.com/…" at bounding box center [535, 228] width 559 height 316
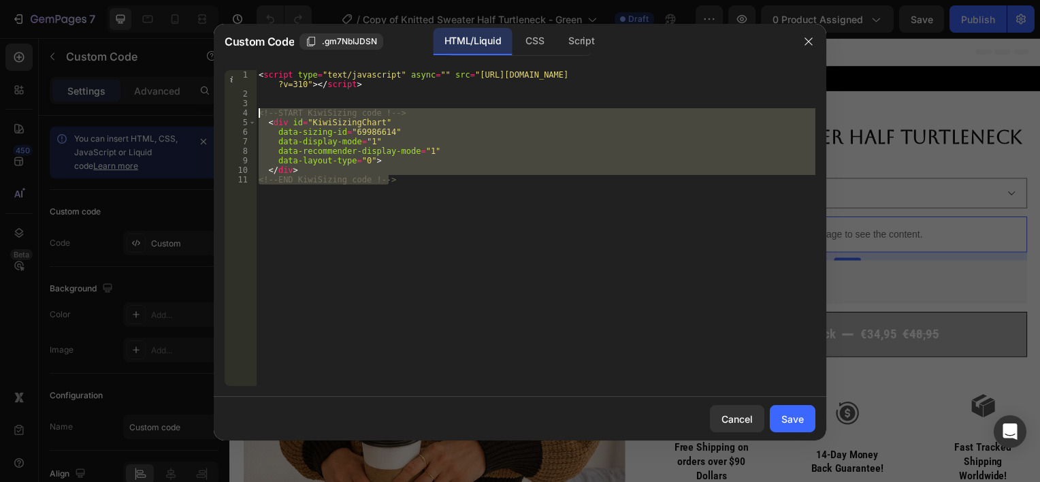
drag, startPoint x: 393, startPoint y: 180, endPoint x: 254, endPoint y: 113, distance: 153.4
click at [254, 113] on div "</div> 1 2 3 4 5 6 7 8 9 10 11 < script type = "text/javascript" async = "" src…" at bounding box center [520, 228] width 591 height 316
type textarea "<!-- START KiwiSizing code !--> <div id="KiwiSizingChart""
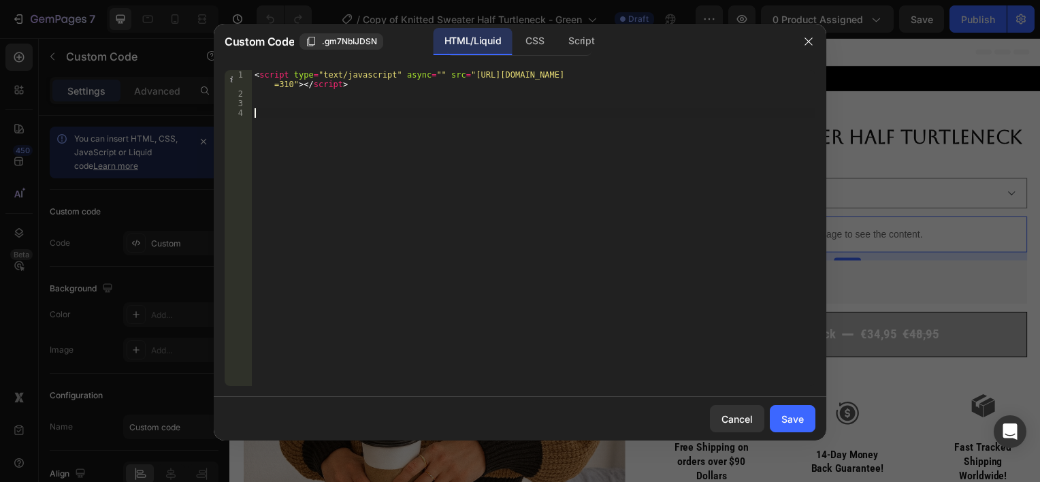
paste textarea "<!-- END KiwiSizing code !-->"
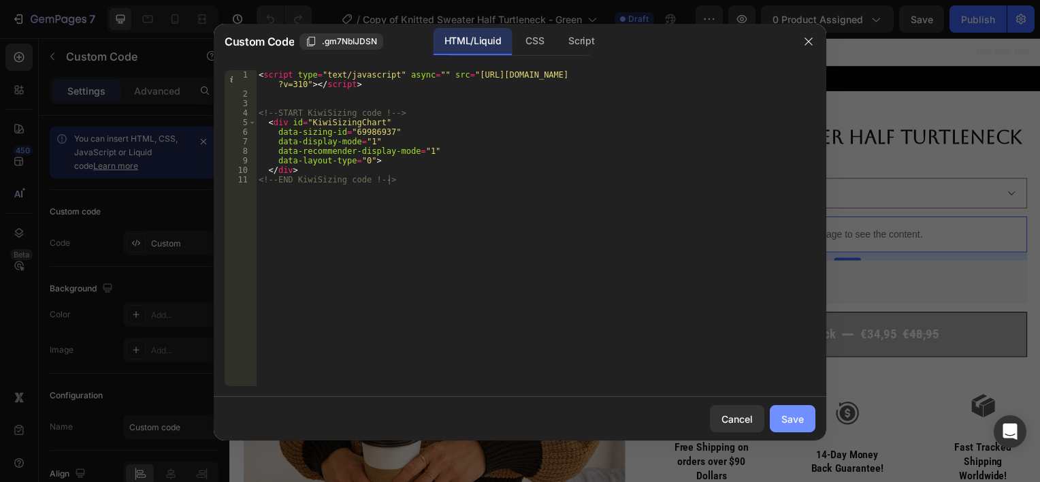
click at [780, 416] on button "Save" at bounding box center [792, 418] width 46 height 27
type textarea "</div> <!-- END KiwiSizing code !-->"
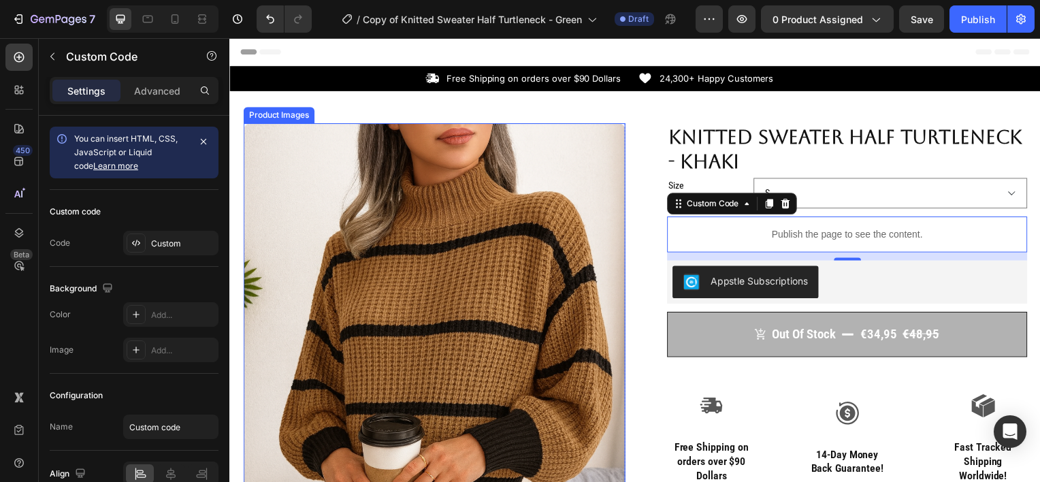
click at [456, 107] on div "Product Images Row Knitted Sweater Half Turtleneck - Khaki Product Title Size S…" at bounding box center [637, 460] width 816 height 739
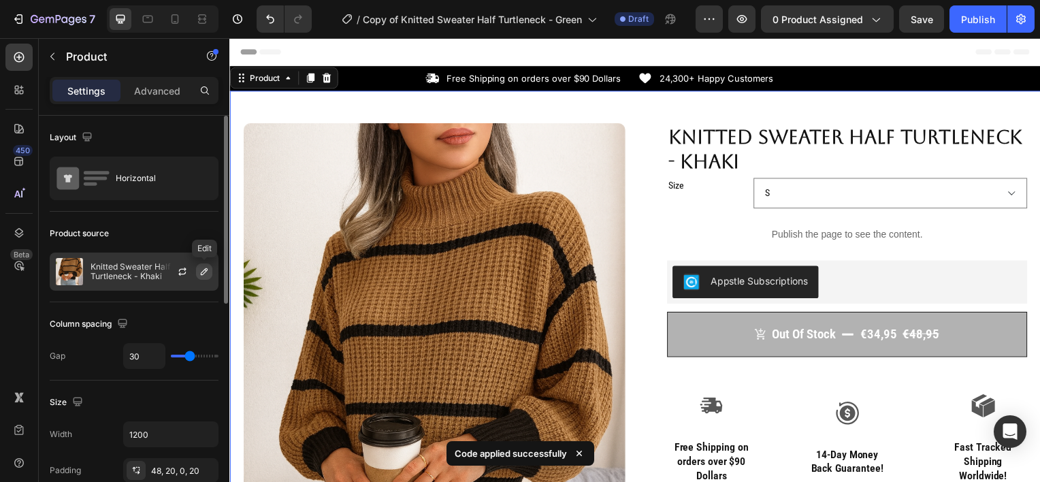
click at [201, 274] on icon "button" at bounding box center [204, 271] width 7 height 7
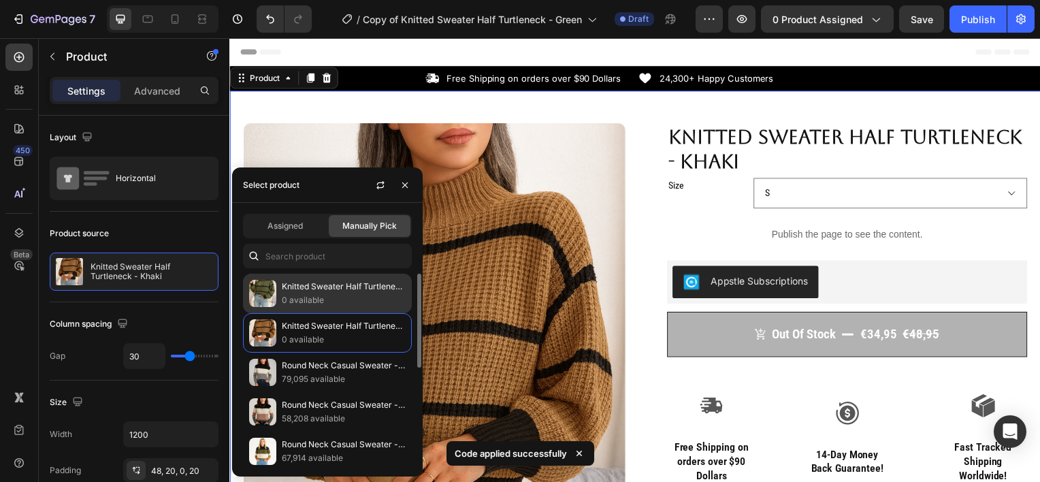
click at [305, 280] on p "Knitted Sweater Half Turtleneck - Green" at bounding box center [344, 287] width 124 height 14
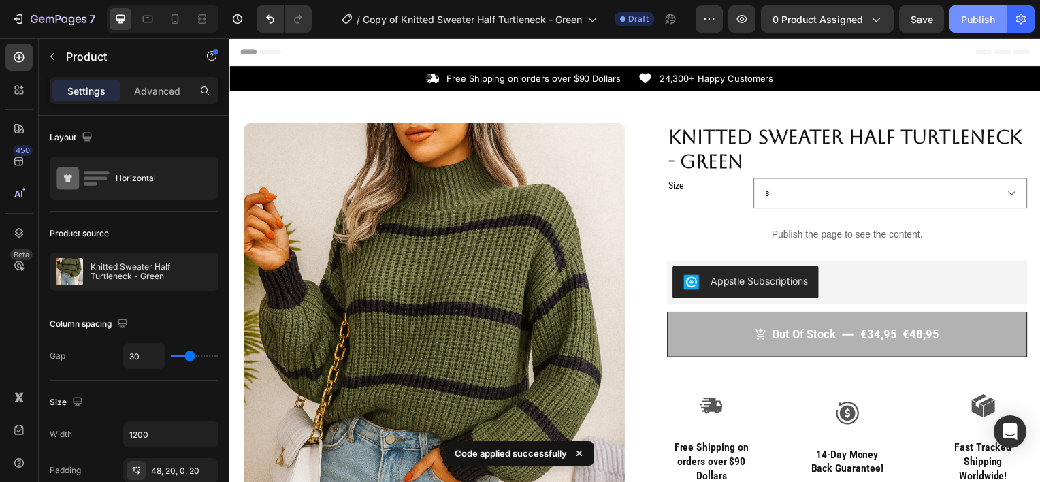
click at [982, 25] on div "Publish" at bounding box center [978, 19] width 34 height 14
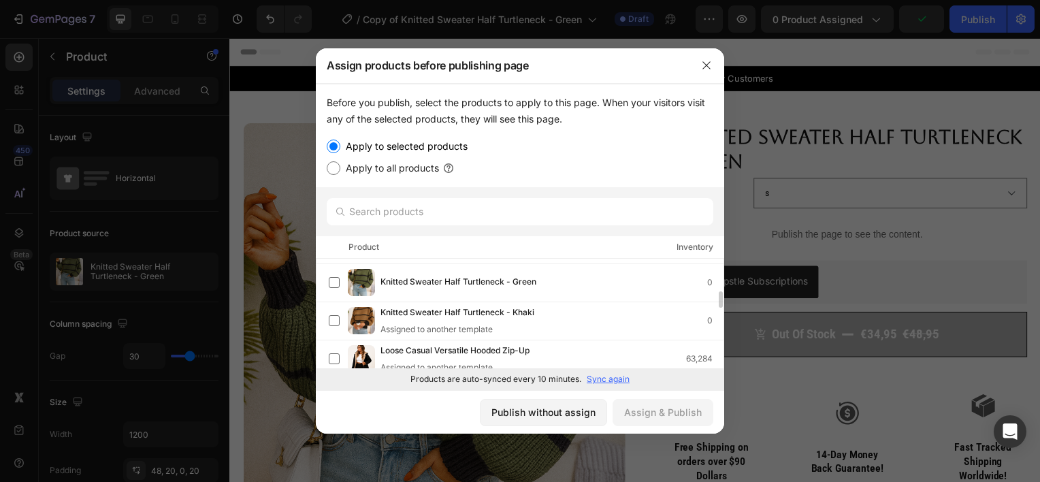
scroll to position [223, 0]
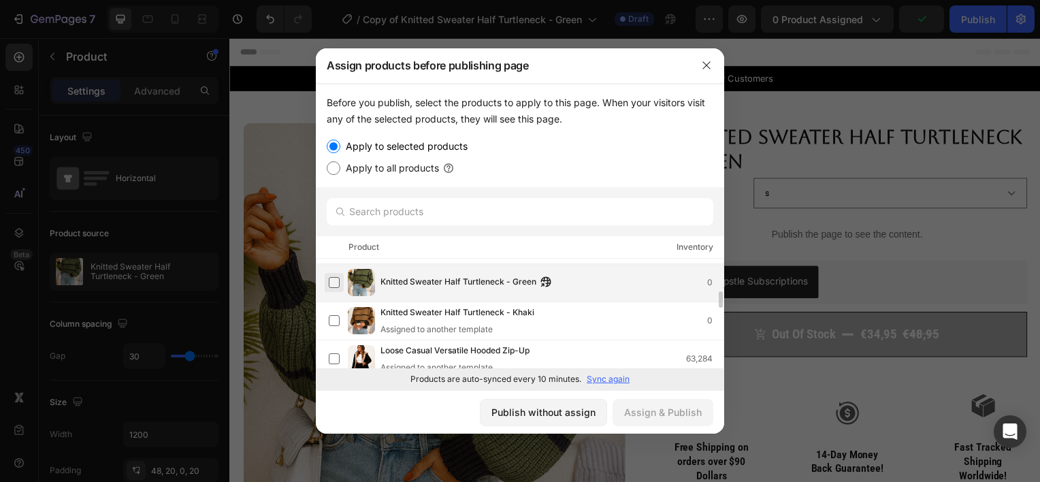
click at [330, 283] on label at bounding box center [334, 282] width 11 height 11
click at [697, 409] on div "Assign & Publish" at bounding box center [663, 412] width 78 height 14
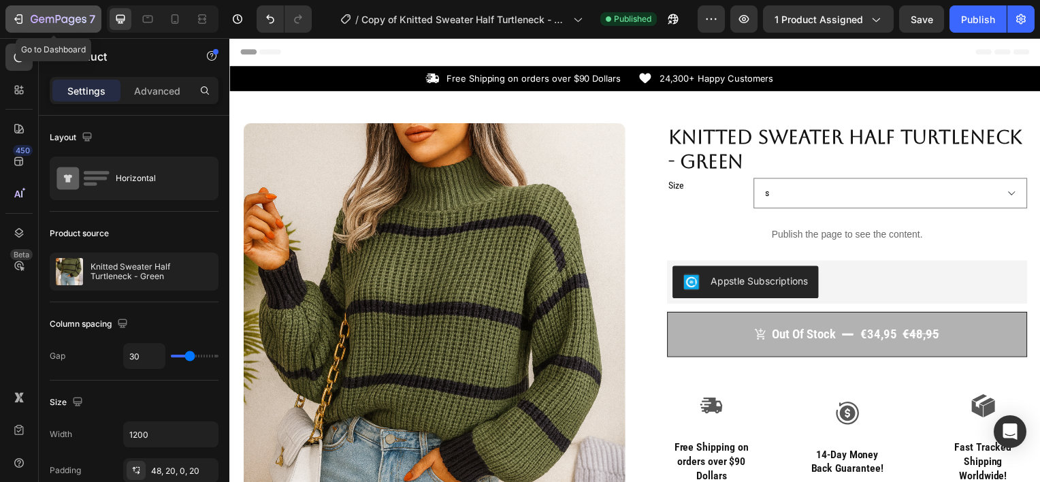
click at [50, 16] on icon "button" at bounding box center [59, 20] width 56 height 12
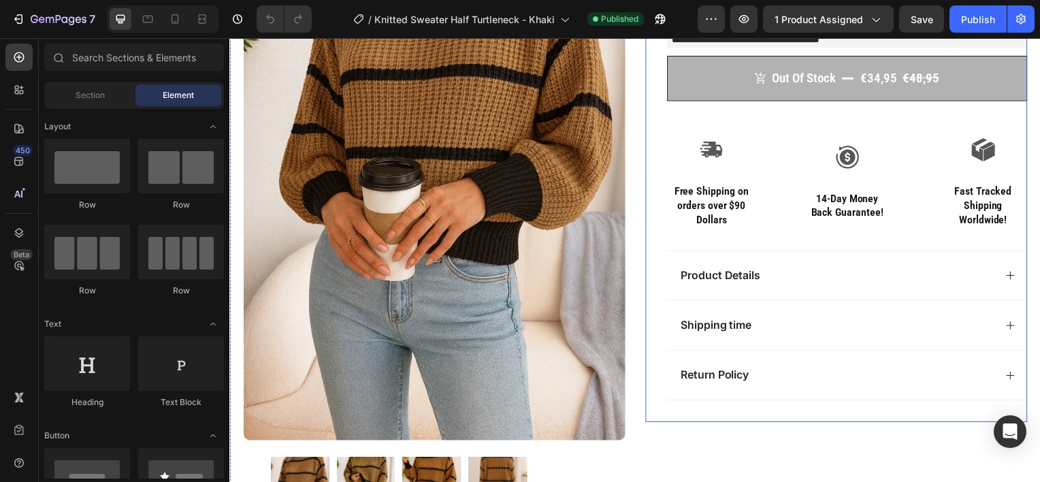
scroll to position [263, 0]
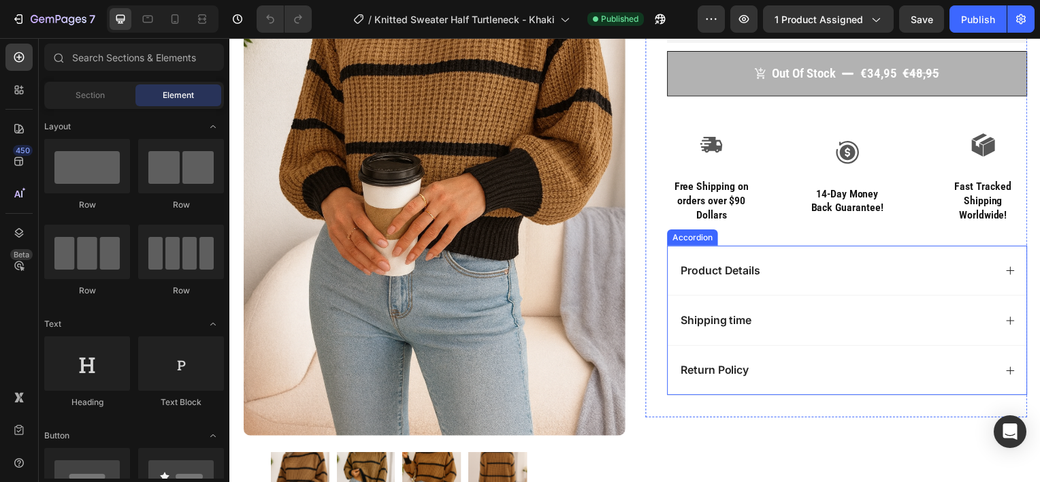
click at [767, 265] on div "Product Details" at bounding box center [840, 272] width 318 height 18
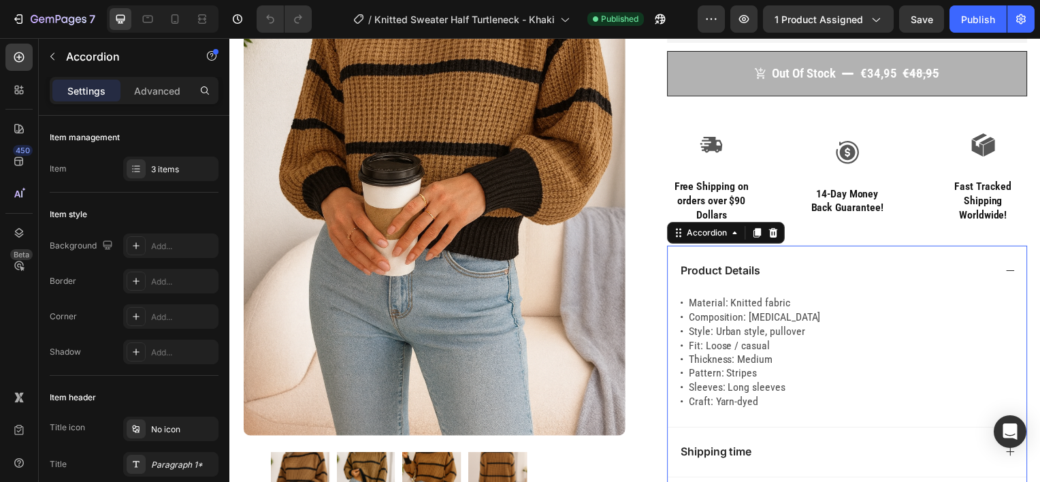
click at [792, 269] on div "Product Details" at bounding box center [840, 272] width 318 height 18
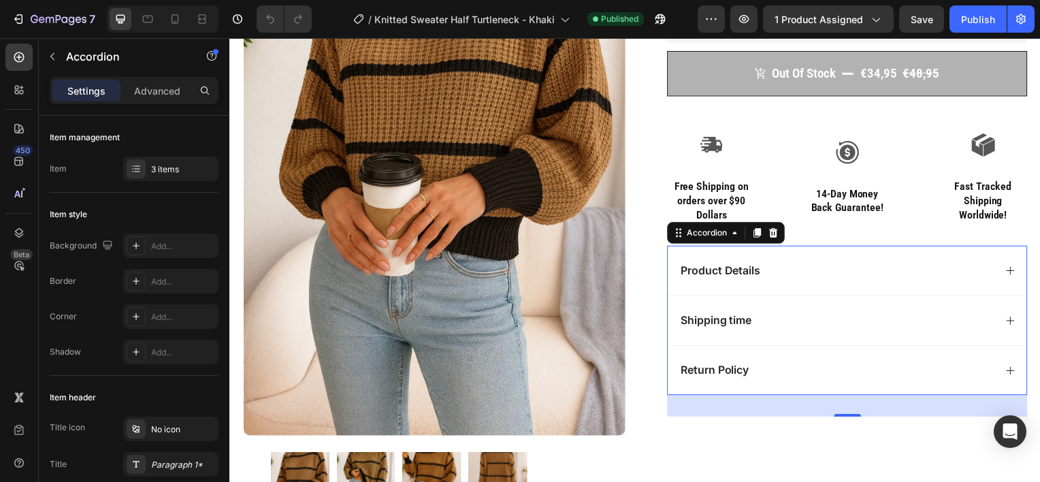
click at [786, 272] on div "Product Details" at bounding box center [840, 272] width 318 height 18
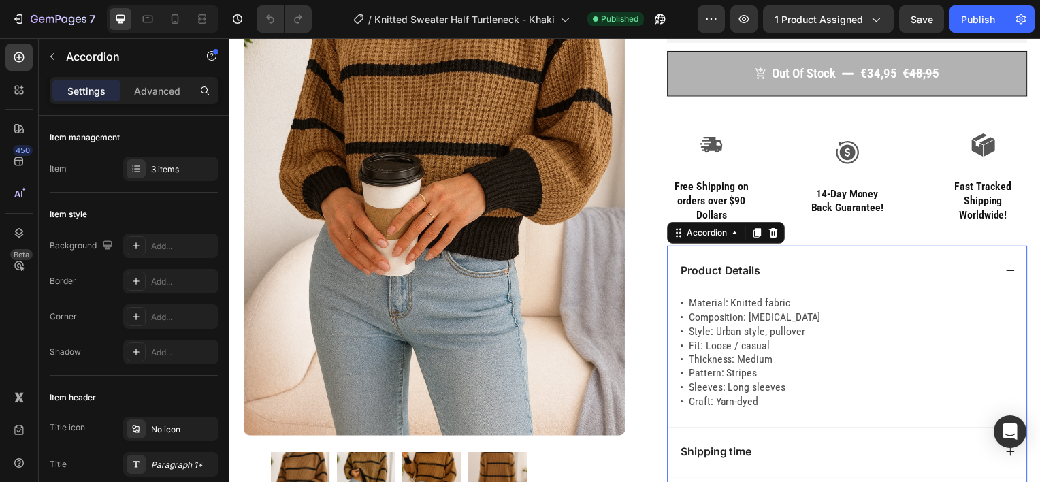
click at [786, 272] on div "Product Details" at bounding box center [840, 272] width 318 height 18
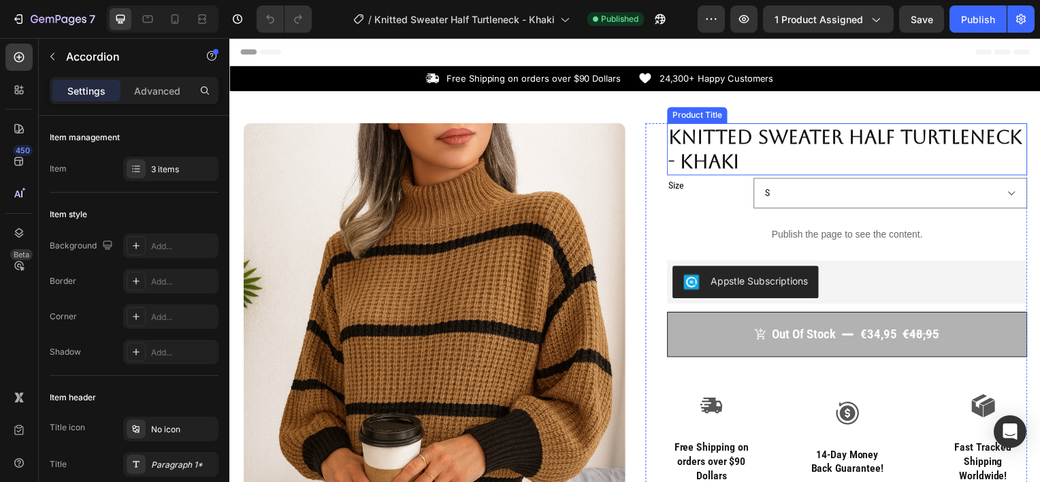
scroll to position [0, 0]
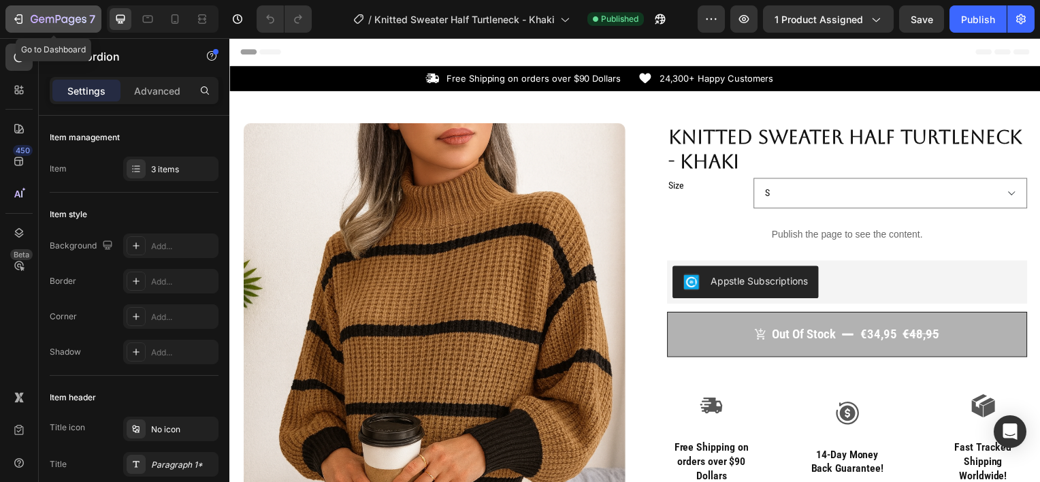
click at [44, 19] on icon "button" at bounding box center [59, 20] width 56 height 12
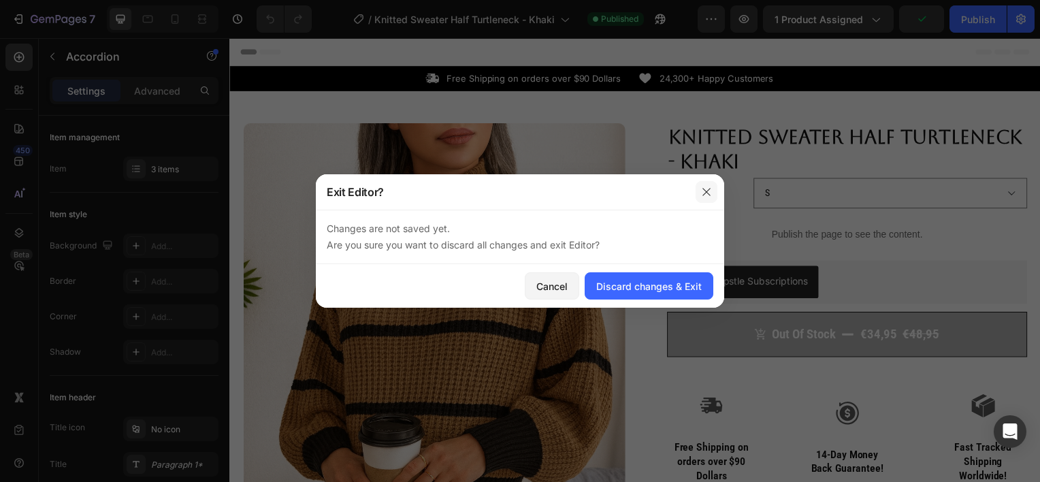
click at [699, 187] on button "button" at bounding box center [706, 192] width 22 height 22
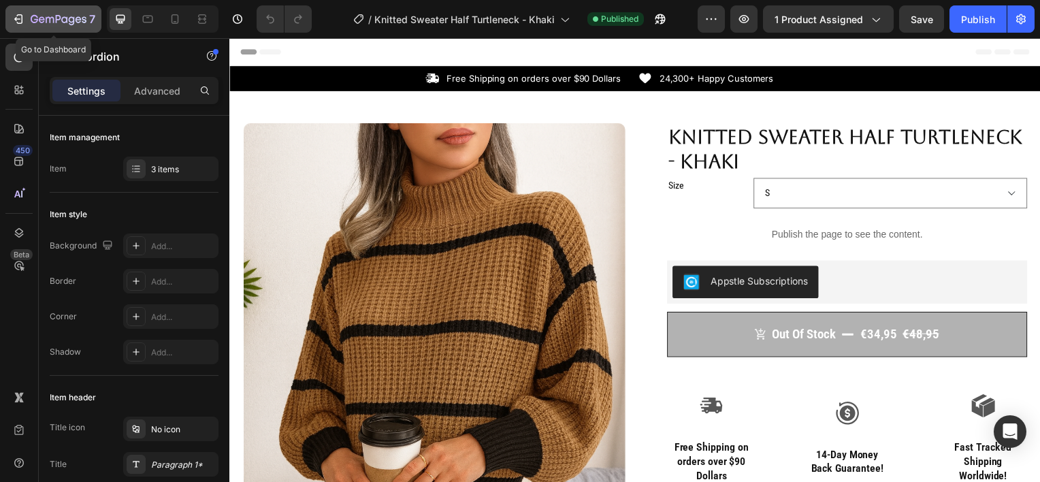
click at [16, 13] on icon "button" at bounding box center [19, 19] width 14 height 14
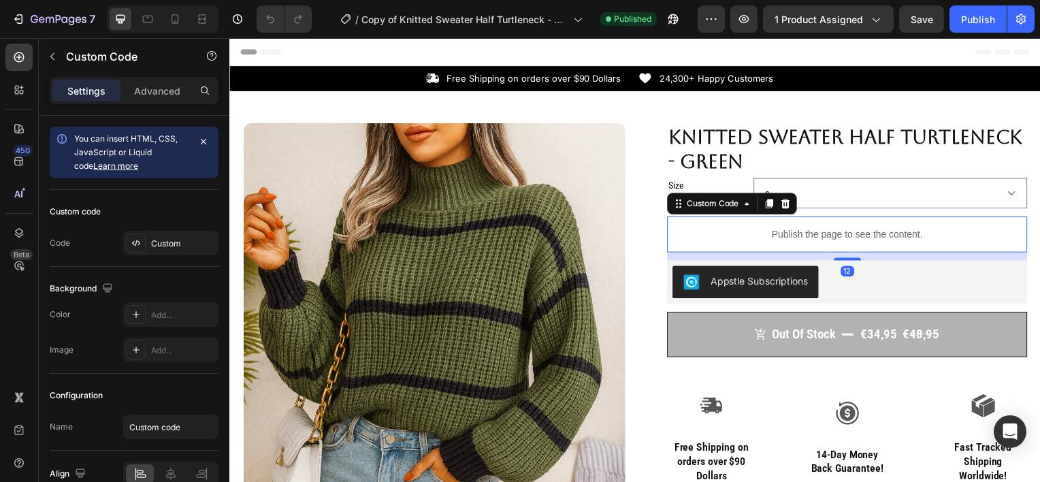
click at [822, 242] on p "Publish the page to see the content." at bounding box center [850, 236] width 363 height 14
click at [153, 229] on div "Custom code Code Custom" at bounding box center [134, 228] width 169 height 77
click at [153, 231] on div "Custom" at bounding box center [170, 243] width 95 height 24
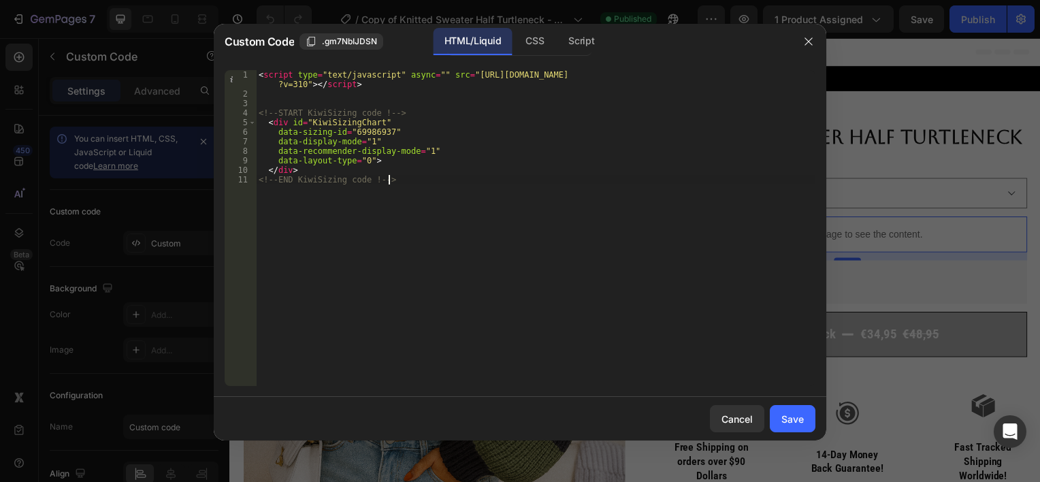
drag, startPoint x: 399, startPoint y: 186, endPoint x: 343, endPoint y: 163, distance: 60.4
click at [343, 163] on div "< script type = "text/javascript" async = "" src = "[URL][DOMAIN_NAME] ?v=310" …" at bounding box center [535, 242] width 559 height 344
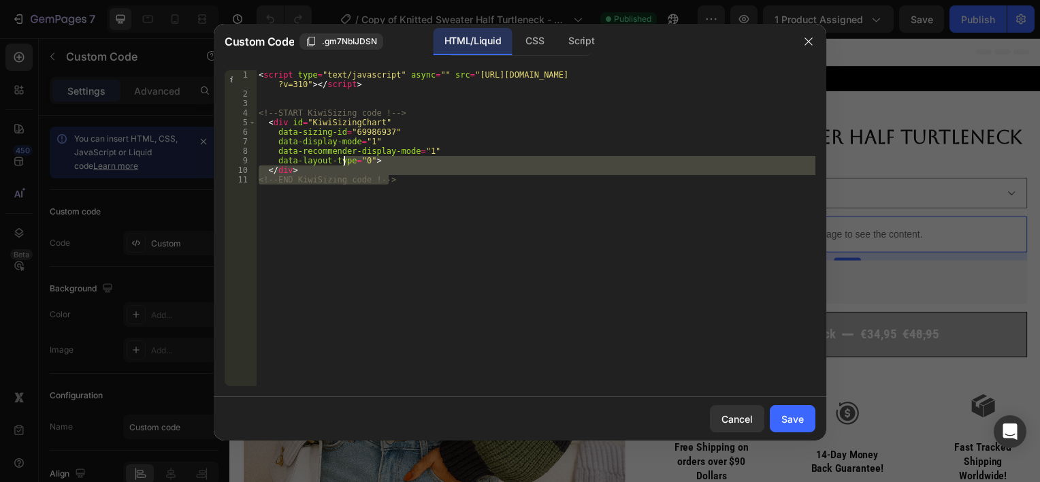
click at [269, 110] on div "< script type = "text/javascript" async = "" src = "[URL][DOMAIN_NAME] ?v=310" …" at bounding box center [535, 242] width 559 height 344
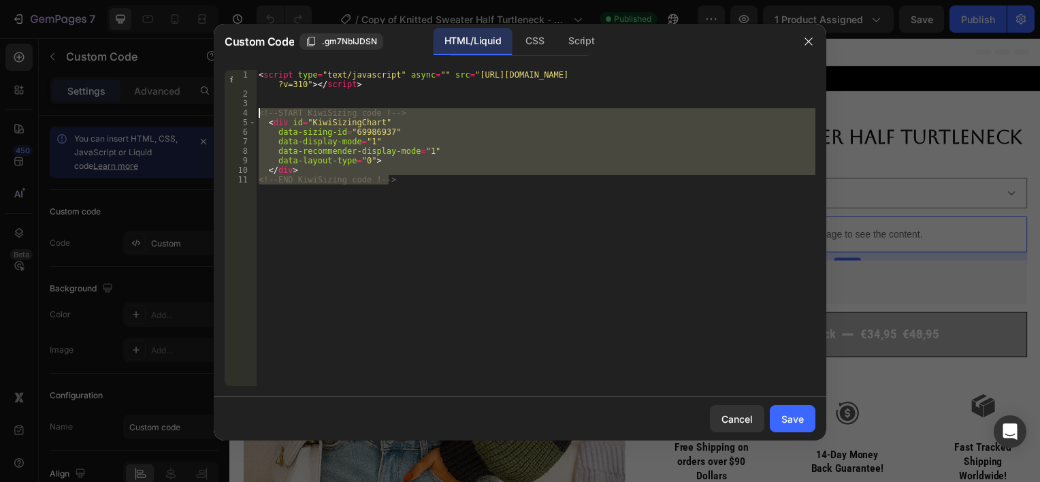
drag, startPoint x: 394, startPoint y: 182, endPoint x: 258, endPoint y: 111, distance: 153.7
click at [258, 111] on div "< script type = "text/javascript" async = "" src = "[URL][DOMAIN_NAME] ?v=310" …" at bounding box center [535, 242] width 559 height 344
type textarea "<!-- START KiwiSizing code !--> <div id="KiwiSizingChart""
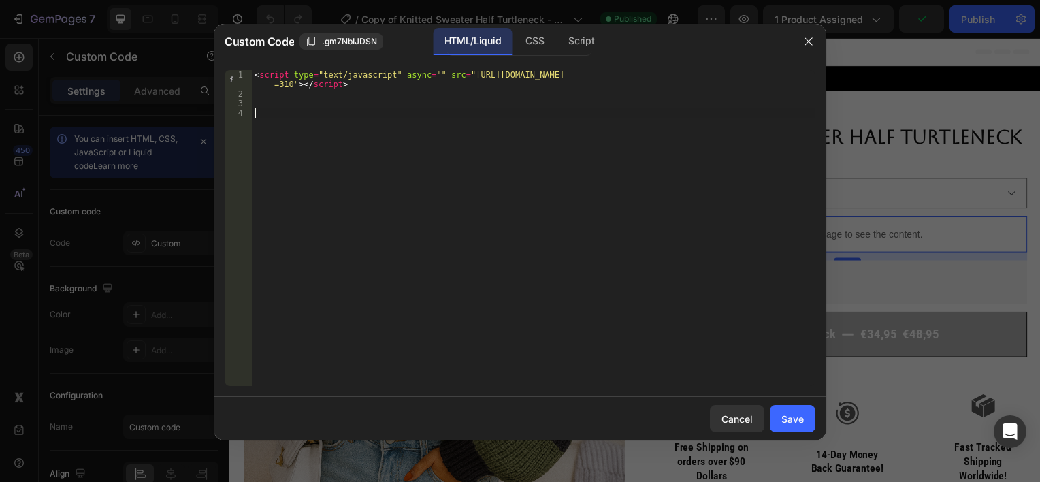
click at [258, 111] on div "< script type = "text/javascript" async = "" src = "[URL][DOMAIN_NAME] =310" > …" at bounding box center [533, 242] width 563 height 344
paste textarea "<!-- END KiwiSizing code !-->"
type textarea "<!-- END KiwiSizing code !-->"
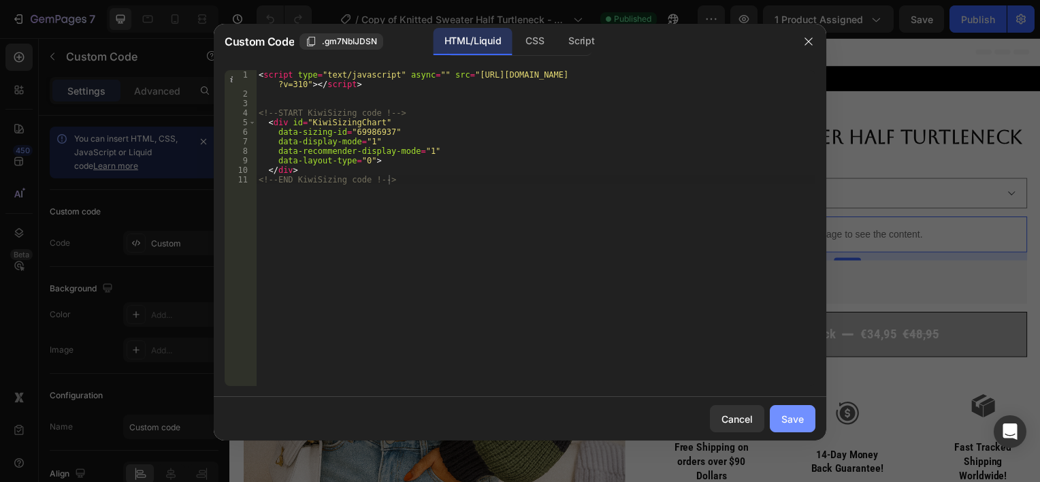
click at [808, 422] on button "Save" at bounding box center [792, 418] width 46 height 27
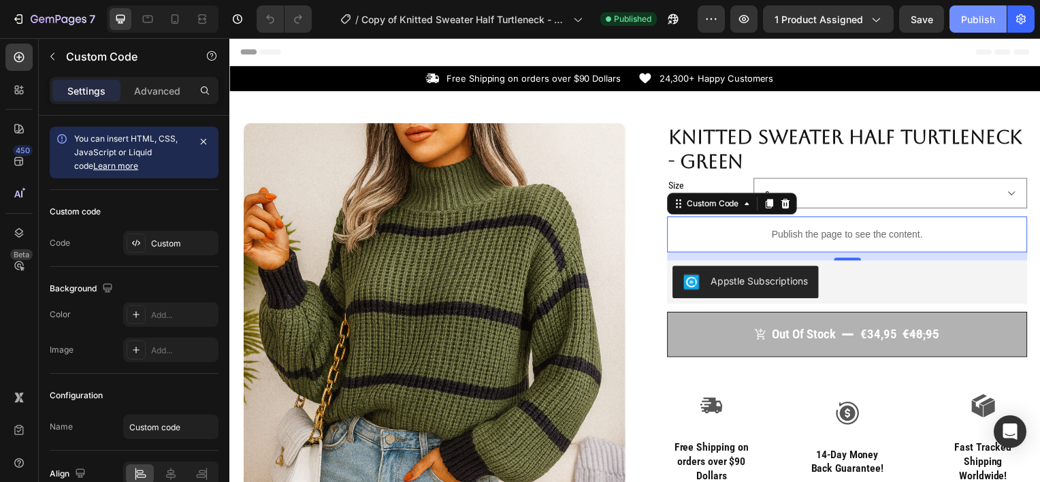
click at [972, 11] on button "Publish" at bounding box center [977, 18] width 57 height 27
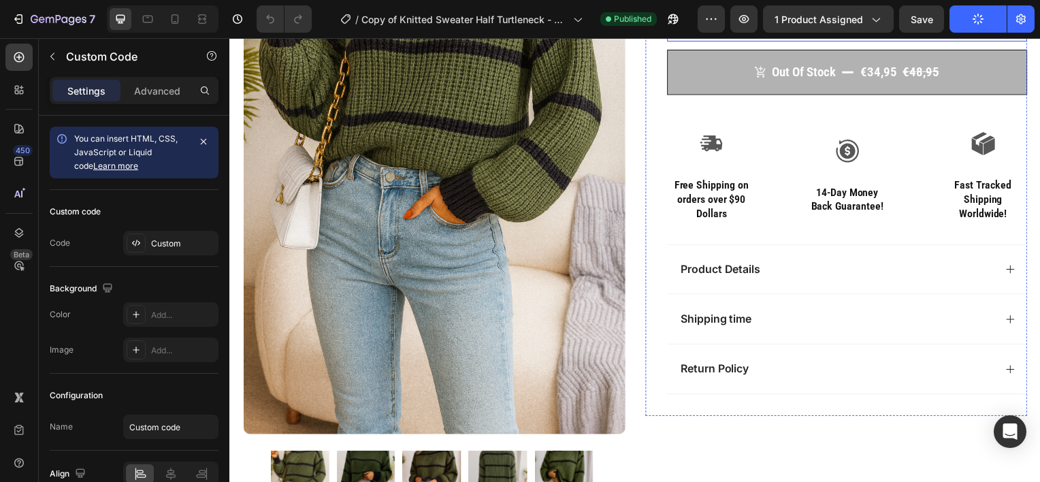
scroll to position [280, 0]
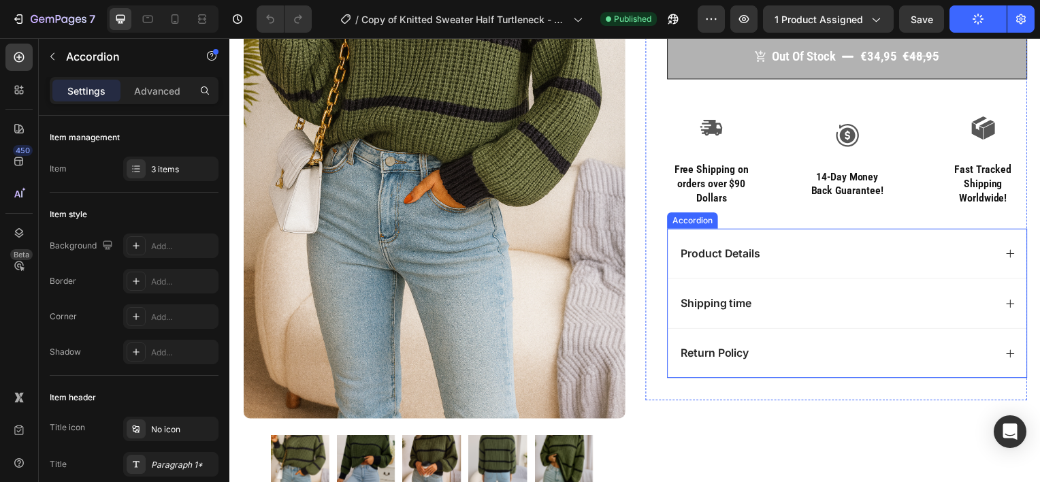
click at [785, 246] on div "Product Details" at bounding box center [840, 255] width 318 height 18
